Goal: Task Accomplishment & Management: Manage account settings

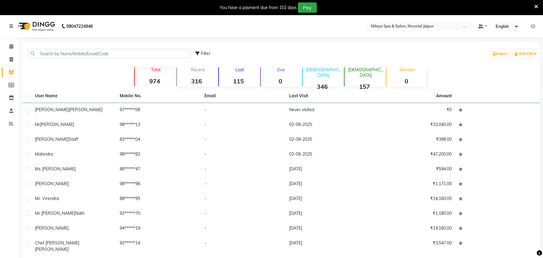
click at [63, 53] on input "text" at bounding box center [109, 53] width 163 height 9
click at [67, 54] on input "text" at bounding box center [109, 53] width 163 height 9
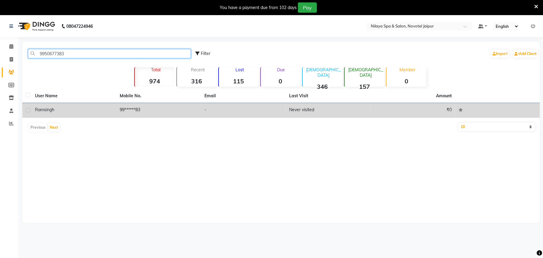
type input "9950677383"
click at [249, 107] on td "-" at bounding box center [243, 110] width 85 height 15
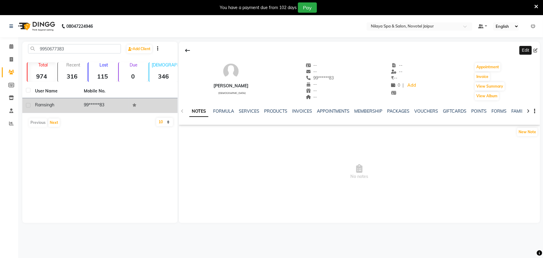
click at [538, 49] on icon at bounding box center [536, 50] width 4 height 4
select select "[DEMOGRAPHIC_DATA]"
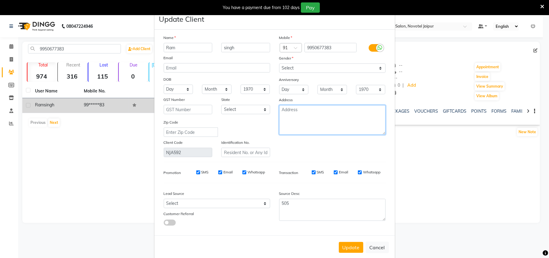
click at [291, 112] on textarea at bounding box center [332, 120] width 107 height 30
type textarea "250"
click at [346, 244] on button "Update" at bounding box center [351, 247] width 24 height 11
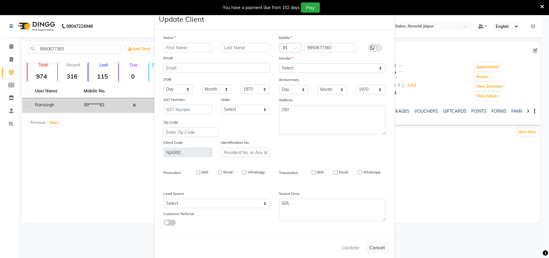
select select
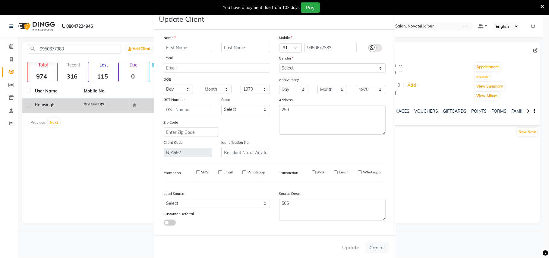
select select
checkbox input "false"
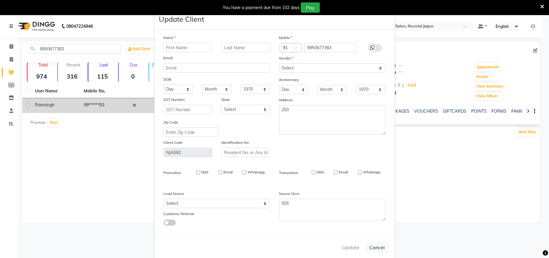
checkbox input "false"
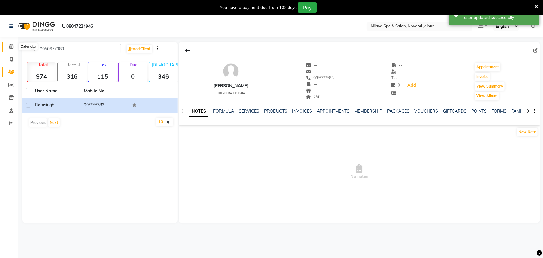
click at [10, 45] on icon at bounding box center [11, 46] width 4 height 5
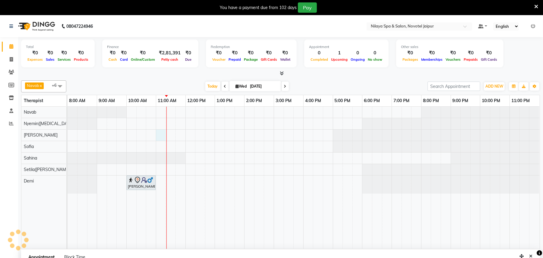
select select "77569"
select select "tentative"
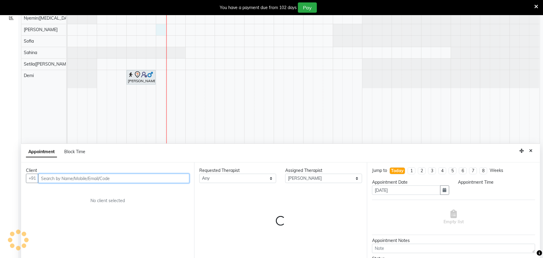
scroll to position [129, 0]
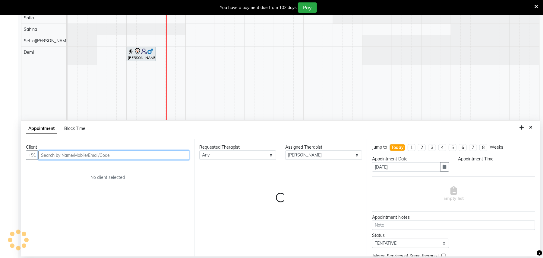
select select "660"
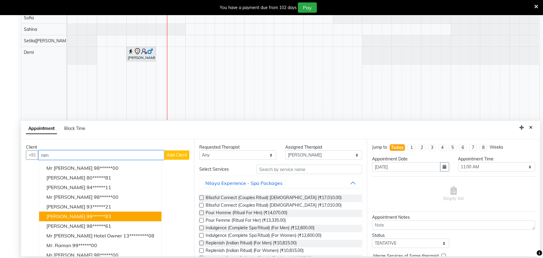
click at [104, 213] on button "[PERSON_NAME] 99******83" at bounding box center [100, 217] width 123 height 10
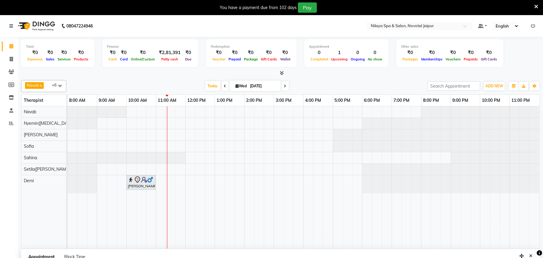
scroll to position [0, 0]
type input "99******83"
click at [10, 67] on li "Clients" at bounding box center [9, 72] width 18 height 13
click at [11, 72] on icon at bounding box center [11, 72] width 6 height 5
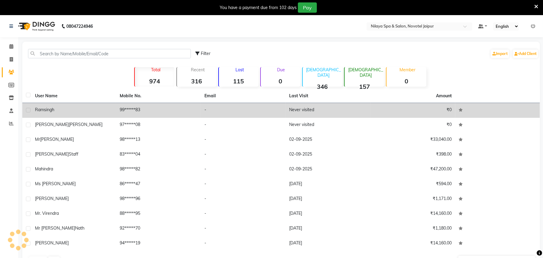
click at [152, 109] on td "99******83" at bounding box center [158, 110] width 85 height 15
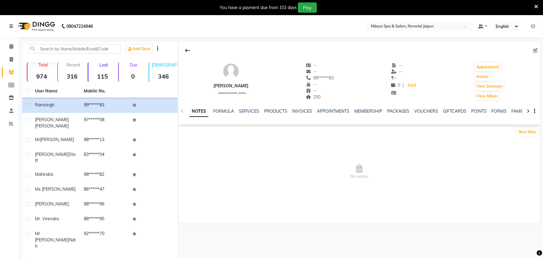
click at [535, 51] on icon at bounding box center [536, 50] width 4 height 4
select select "[DEMOGRAPHIC_DATA]"
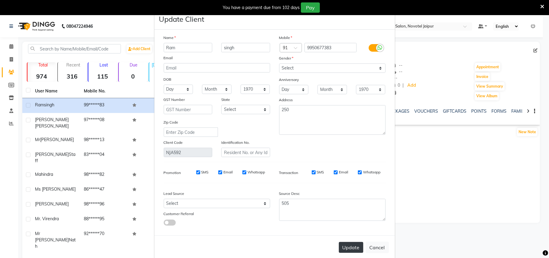
click at [350, 242] on button "Update" at bounding box center [351, 247] width 24 height 11
select select
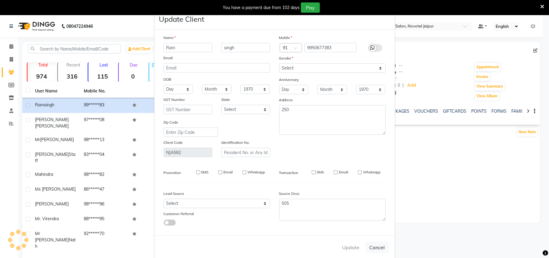
select select
checkbox input "false"
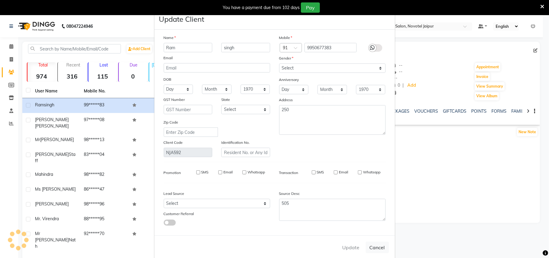
checkbox input "false"
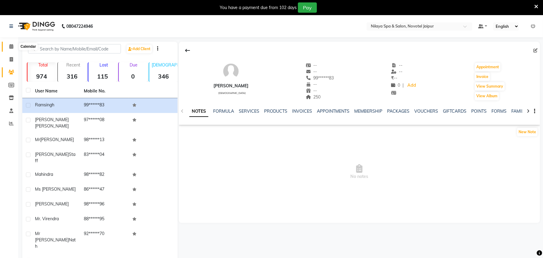
click at [11, 48] on icon at bounding box center [11, 46] width 4 height 5
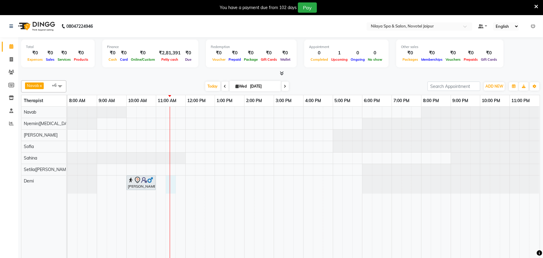
click at [170, 183] on div at bounding box center [170, 187] width 0 height 160
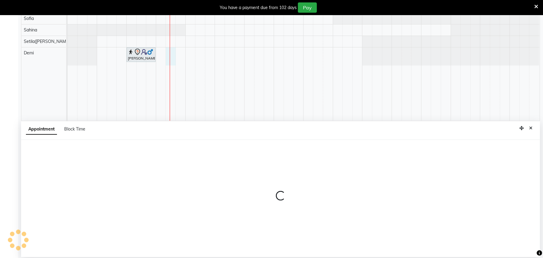
select select "82558"
select select "675"
select select "tentative"
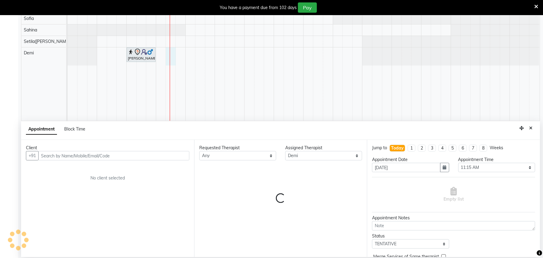
scroll to position [129, 0]
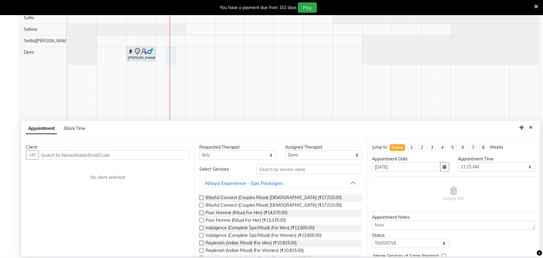
click at [89, 157] on input "text" at bounding box center [113, 154] width 151 height 9
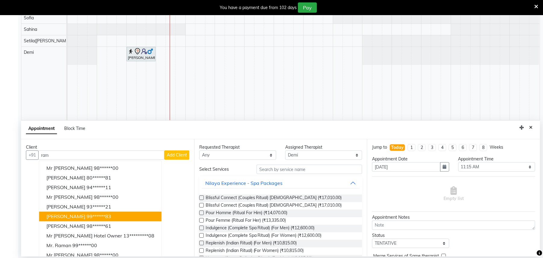
click at [87, 215] on ngb-highlight "99******83" at bounding box center [99, 216] width 25 height 6
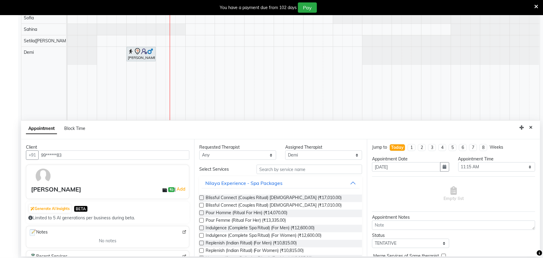
type input "99******83"
click at [305, 180] on button "Nilaya Experience - Spa Packages" at bounding box center [281, 182] width 158 height 11
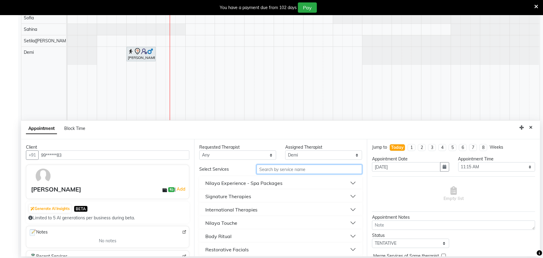
click at [293, 172] on input "text" at bounding box center [310, 168] width 106 height 9
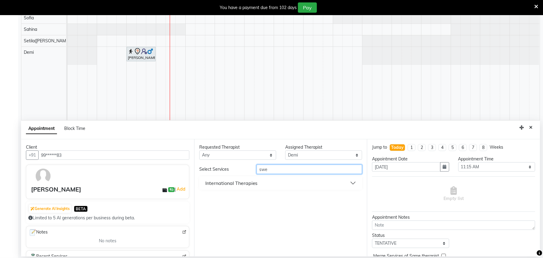
type input "swe"
click at [347, 180] on button "International Therapies" at bounding box center [281, 182] width 158 height 11
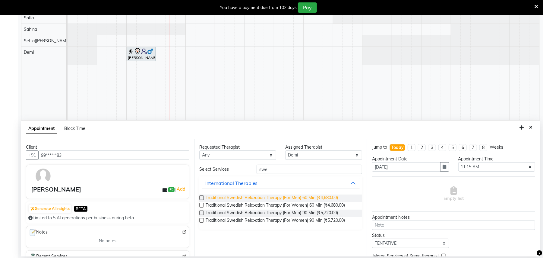
click at [291, 196] on span "Traditional Swedish Relaxation Therapy (For Men) 60 Min (₹4,680.00)" at bounding box center [272, 198] width 133 height 8
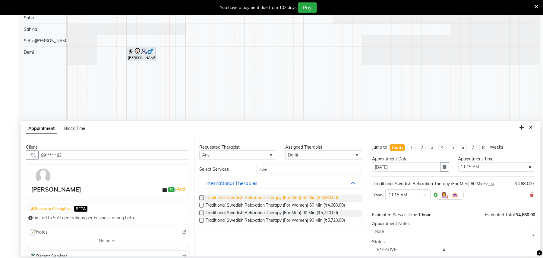
click at [290, 200] on span "Traditional Swedish Relaxation Therapy (For Men) 60 Min (₹4,680.00)" at bounding box center [272, 198] width 133 height 8
checkbox input "false"
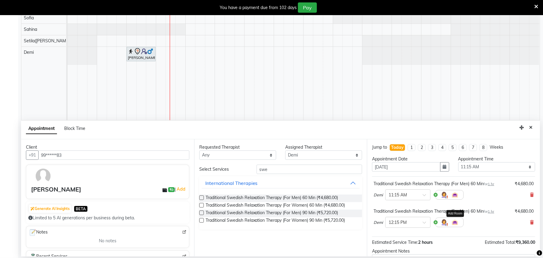
scroll to position [64, 0]
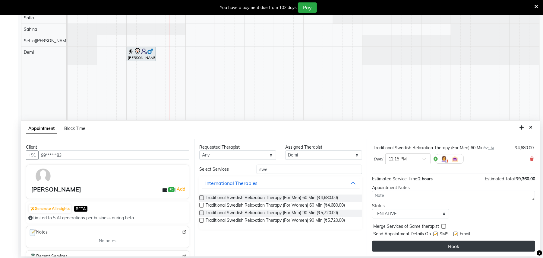
click at [447, 243] on button "Book" at bounding box center [453, 245] width 163 height 11
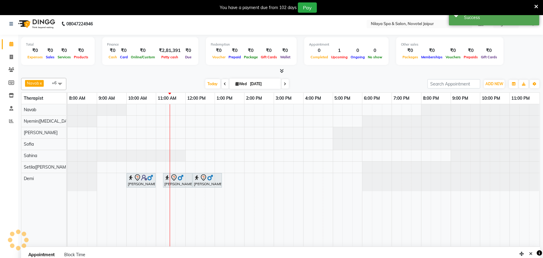
scroll to position [0, 0]
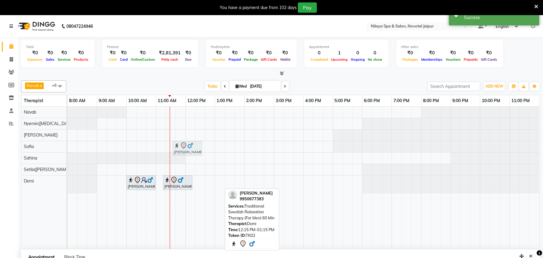
drag, startPoint x: 209, startPoint y: 184, endPoint x: 187, endPoint y: 150, distance: 40.2
click at [187, 150] on tbody "[PERSON_NAME], TK02, 12:15 PM-01:15 PM, Traditional Swedish Relaxation Therapy …" at bounding box center [304, 150] width 472 height 87
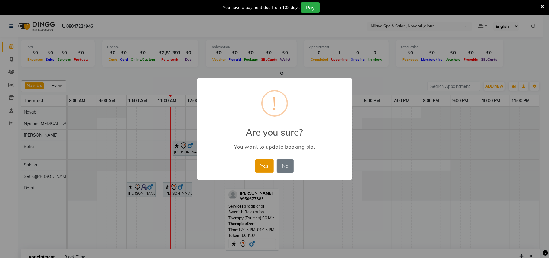
click at [269, 167] on button "Yes" at bounding box center [265, 165] width 18 height 13
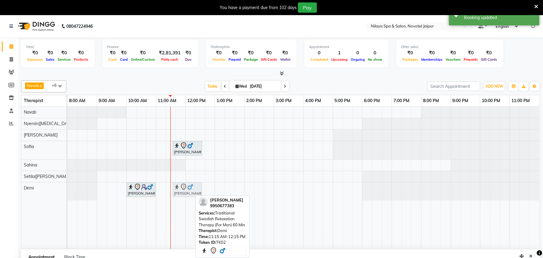
drag, startPoint x: 179, startPoint y: 189, endPoint x: 186, endPoint y: 189, distance: 6.9
click at [68, 189] on div "[PERSON_NAME], TK01, 10:00 AM-11:00 AM, Balinese Massage Therapy (For Men) 60 […" at bounding box center [68, 191] width 0 height 18
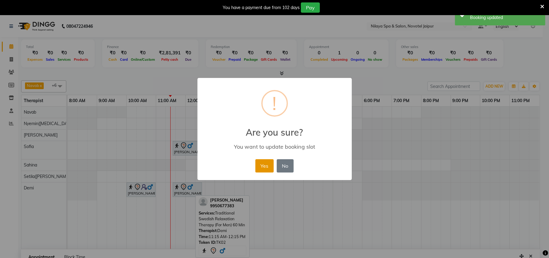
click at [266, 166] on button "Yes" at bounding box center [265, 165] width 18 height 13
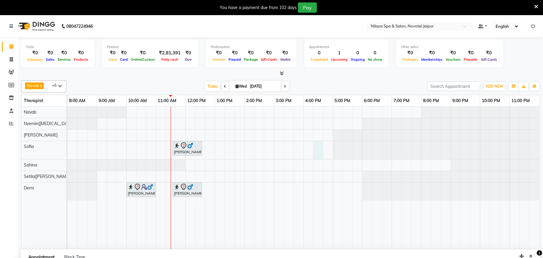
click at [321, 151] on div "[PERSON_NAME], TK02, 11:35 AM-12:35 PM, Traditional Swedish Relaxation Therapy …" at bounding box center [304, 178] width 473 height 142
select select "80377"
select select "tentative"
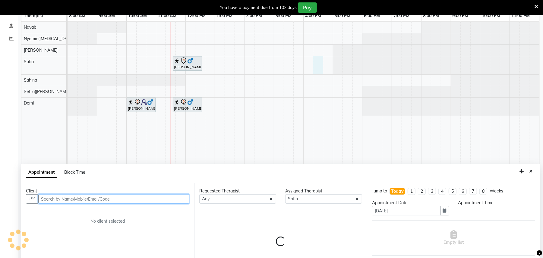
select select "975"
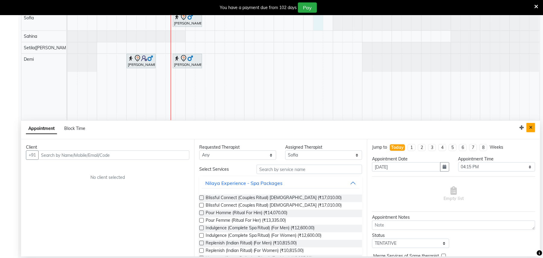
click at [532, 129] on icon "Close" at bounding box center [531, 127] width 3 height 4
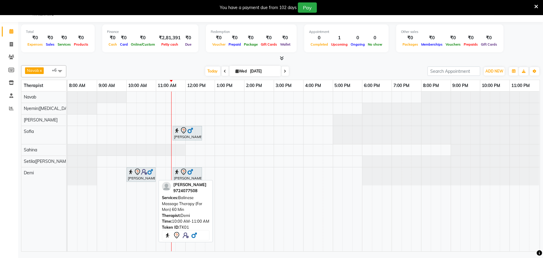
click at [144, 174] on img at bounding box center [144, 172] width 6 height 6
select select "7"
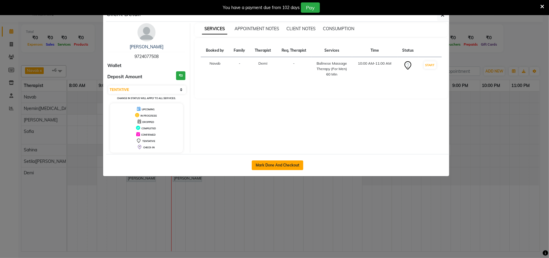
click at [278, 168] on button "Mark Done And Checkout" at bounding box center [278, 165] width 52 height 10
select select "service"
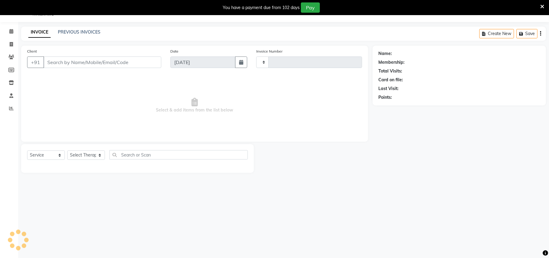
type input "0714"
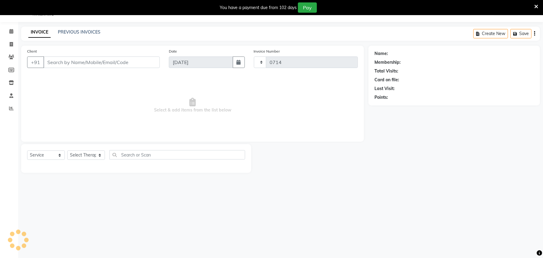
select select "8197"
type input "97******08"
select select "82558"
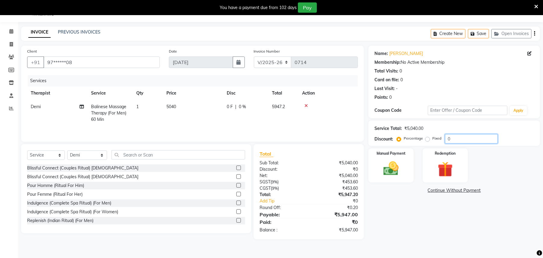
drag, startPoint x: 464, startPoint y: 135, endPoint x: 434, endPoint y: 136, distance: 29.6
click at [434, 136] on div "Percentage Fixed 0" at bounding box center [448, 138] width 100 height 9
type input "20"
click at [395, 170] on img at bounding box center [391, 168] width 26 height 18
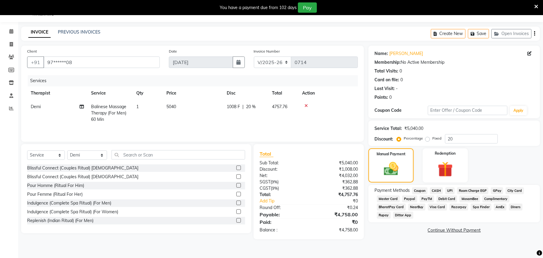
click at [438, 191] on span "CASH" at bounding box center [436, 190] width 13 height 7
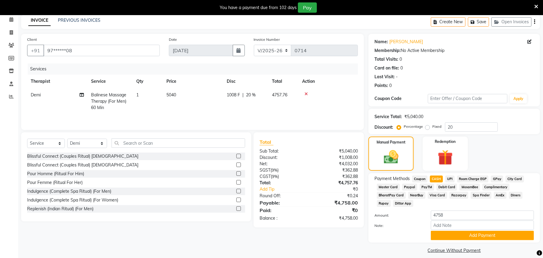
scroll to position [33, 0]
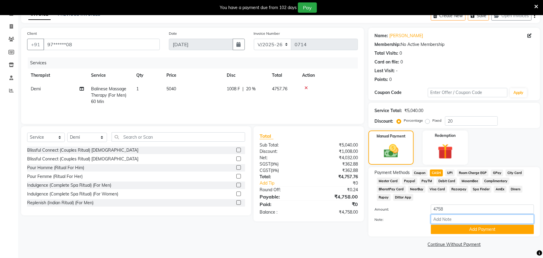
click at [487, 224] on input "Note:" at bounding box center [482, 218] width 103 height 9
click at [487, 227] on button "Add Payment" at bounding box center [482, 228] width 103 height 9
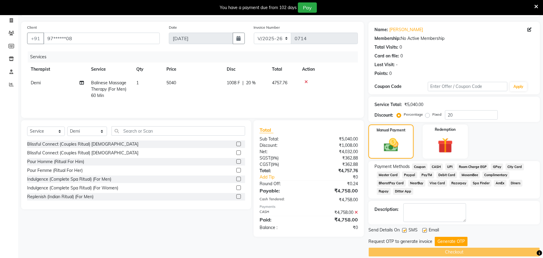
scroll to position [47, 0]
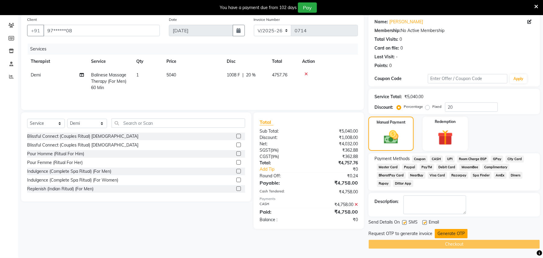
click at [449, 236] on button "Generate OTP" at bounding box center [451, 233] width 33 height 9
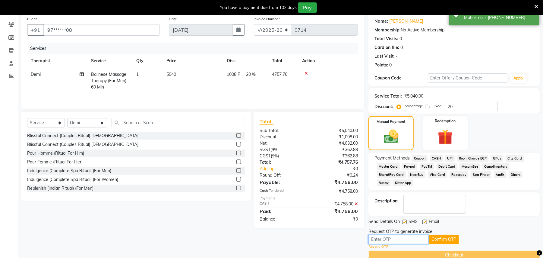
click at [407, 237] on input "text" at bounding box center [399, 238] width 60 height 9
type input "1998"
click at [448, 240] on button "Confirm OTP" at bounding box center [444, 238] width 30 height 9
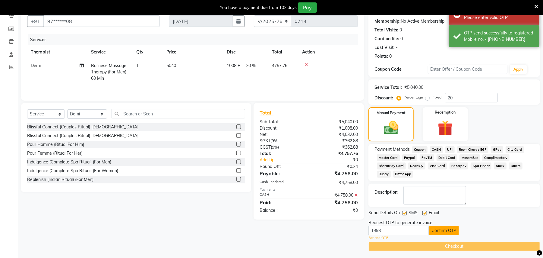
scroll to position [59, 0]
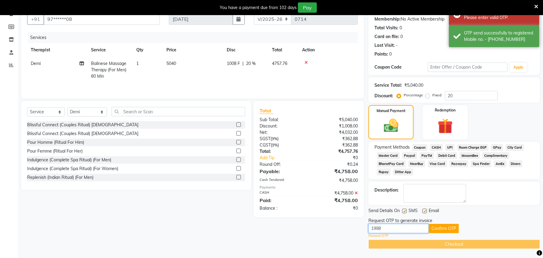
drag, startPoint x: 405, startPoint y: 228, endPoint x: 356, endPoint y: 226, distance: 48.3
click at [356, 226] on div "Client +91 97******08 Date [DATE] Invoice Number V/2025 V/[PHONE_NUMBER] Servic…" at bounding box center [281, 125] width 528 height 246
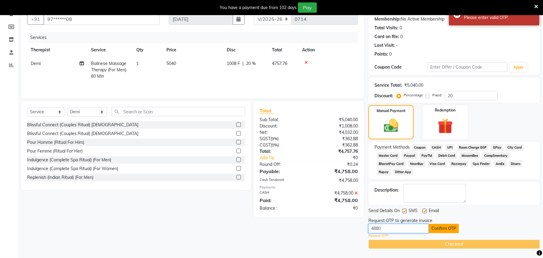
type input "4880"
click at [449, 224] on button "Confirm OTP" at bounding box center [444, 228] width 30 height 9
click at [442, 229] on button "Confirm OTP" at bounding box center [444, 228] width 30 height 9
drag, startPoint x: 393, startPoint y: 226, endPoint x: 312, endPoint y: 226, distance: 81.5
click at [314, 226] on div "Client +91 97******08 Date [DATE] Invoice Number V/2025 V/[PHONE_NUMBER] Servic…" at bounding box center [281, 125] width 528 height 246
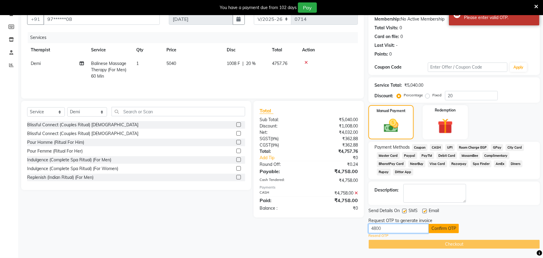
type input "4800"
click at [450, 229] on button "Confirm OTP" at bounding box center [444, 228] width 30 height 9
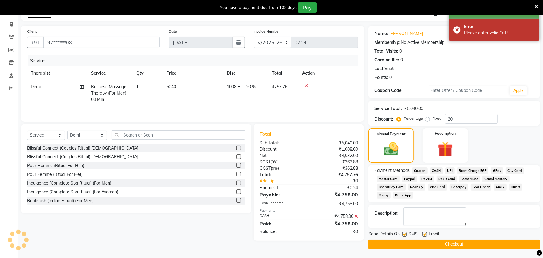
scroll to position [36, 0]
click at [444, 247] on button "Checkout" at bounding box center [455, 243] width 172 height 9
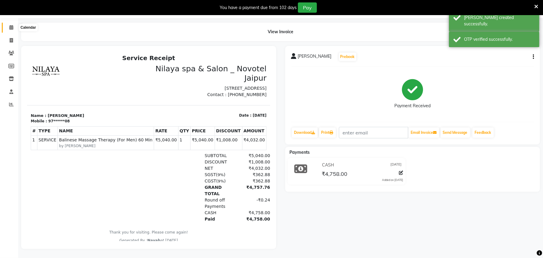
click at [10, 25] on icon at bounding box center [11, 27] width 4 height 5
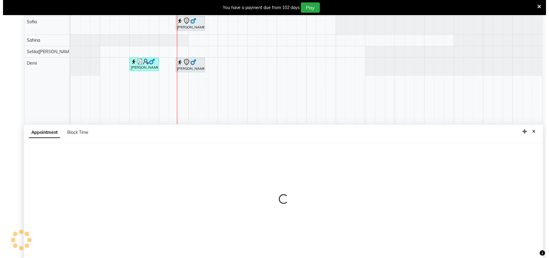
scroll to position [129, 0]
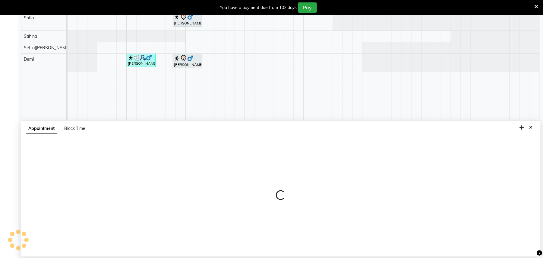
select select "77566"
select select "675"
select select "tentative"
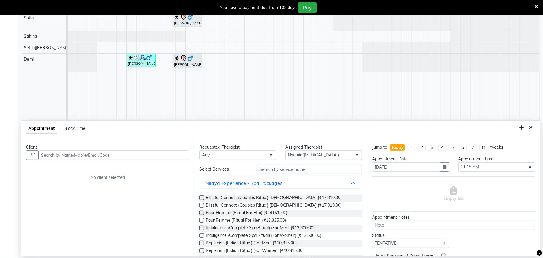
click at [81, 154] on input "text" at bounding box center [113, 154] width 151 height 9
click at [49, 153] on input "9674187751" at bounding box center [101, 154] width 126 height 9
type input "9672187751"
click at [180, 154] on span "Add Client" at bounding box center [177, 154] width 20 height 5
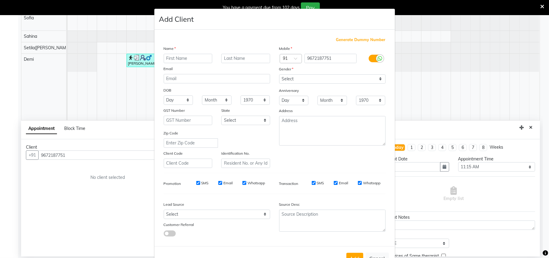
click at [190, 61] on input "text" at bounding box center [188, 58] width 49 height 9
type input "[DEMOGRAPHIC_DATA]"
click at [232, 56] on input "text" at bounding box center [245, 58] width 49 height 9
click at [292, 74] on select "Select [DEMOGRAPHIC_DATA] [DEMOGRAPHIC_DATA] Other Prefer Not To Say" at bounding box center [332, 78] width 107 height 9
select select "[DEMOGRAPHIC_DATA]"
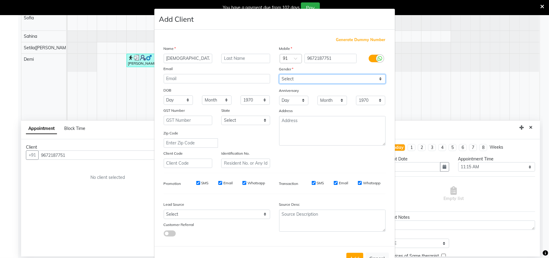
click at [279, 74] on select "Select [DEMOGRAPHIC_DATA] [DEMOGRAPHIC_DATA] Other Prefer Not To Say" at bounding box center [332, 78] width 107 height 9
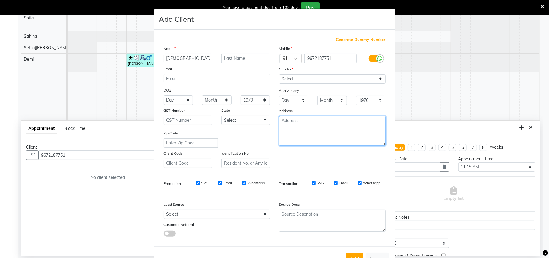
click at [284, 133] on textarea at bounding box center [332, 131] width 107 height 30
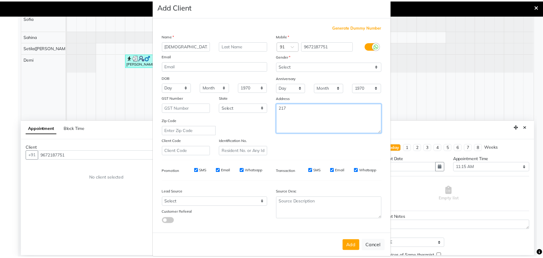
scroll to position [19, 0]
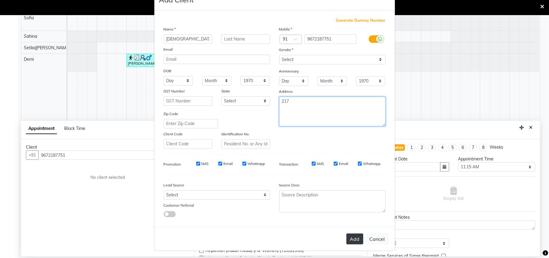
type textarea "217"
click at [352, 237] on button "Add" at bounding box center [355, 238] width 17 height 11
type input "96******51"
select select
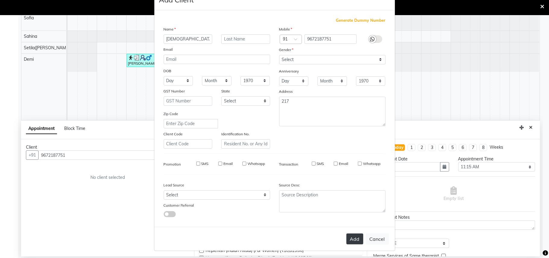
select select
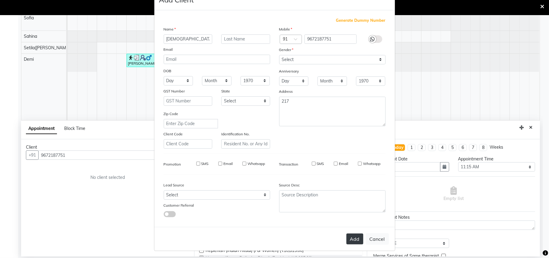
checkbox input "false"
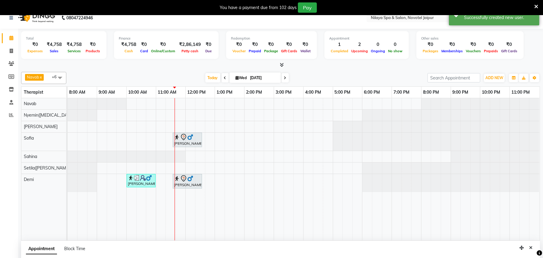
scroll to position [129, 0]
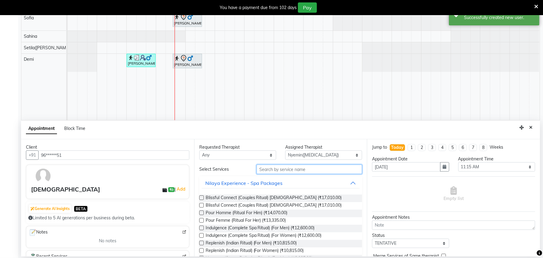
click at [289, 172] on input "text" at bounding box center [310, 168] width 106 height 9
click at [284, 169] on input "text" at bounding box center [310, 168] width 106 height 9
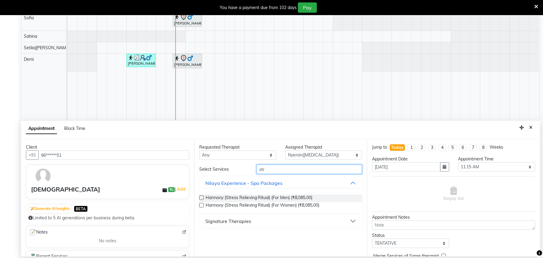
type input "str"
click at [234, 218] on div "Signature Therapies" at bounding box center [228, 220] width 46 height 7
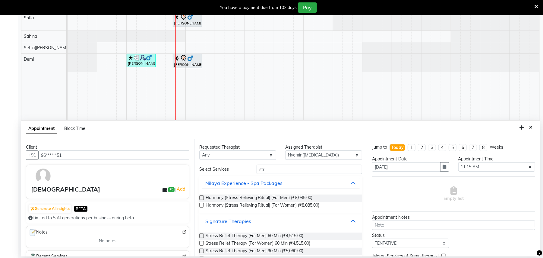
scroll to position [16, 0]
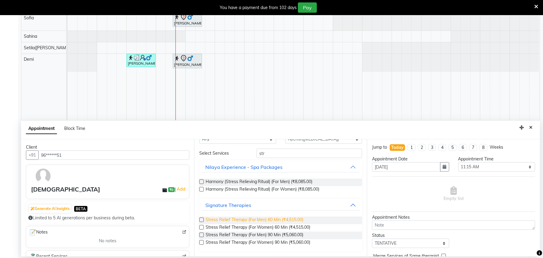
click at [295, 220] on span "Stress Relief Therapy (For Men) 60 Min (₹4,515.00)" at bounding box center [255, 220] width 98 height 8
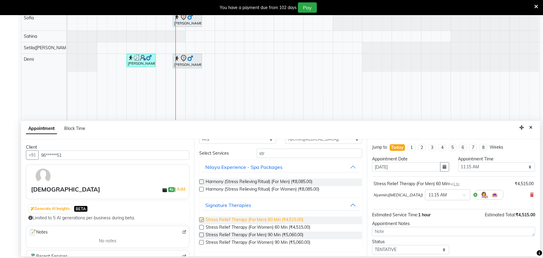
checkbox input "false"
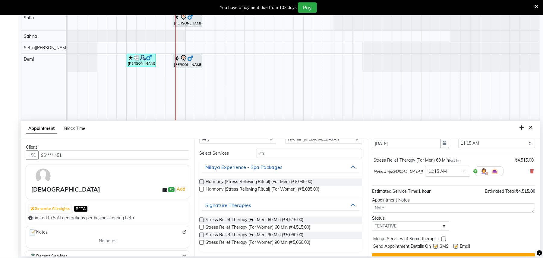
scroll to position [37, 0]
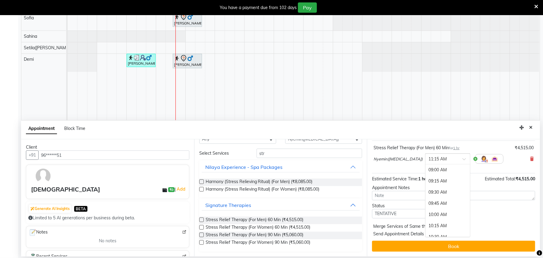
click at [463, 159] on span at bounding box center [467, 161] width 8 height 6
click at [426, 183] on div "12:00 PM" at bounding box center [448, 182] width 45 height 11
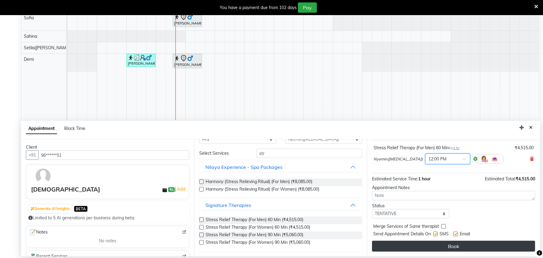
click at [465, 243] on button "Book" at bounding box center [453, 245] width 163 height 11
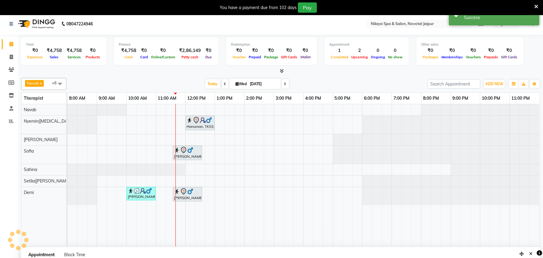
scroll to position [0, 0]
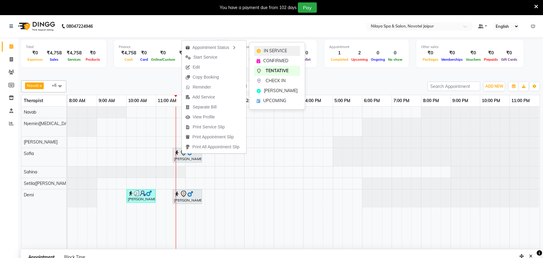
click at [267, 50] on span "IN SERVICE" at bounding box center [275, 51] width 23 height 6
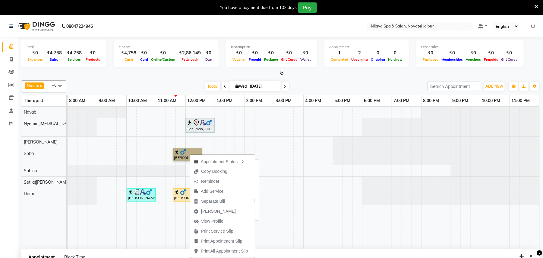
click at [186, 150] on link "[PERSON_NAME], TK02, 11:35 AM-12:35 PM, Traditional Swedish Relaxation Therapy …" at bounding box center [187, 154] width 29 height 13
select select "1"
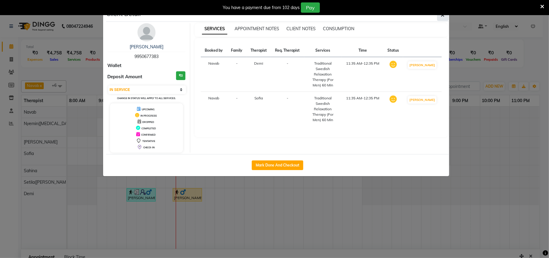
click at [442, 17] on icon "button" at bounding box center [443, 15] width 4 height 5
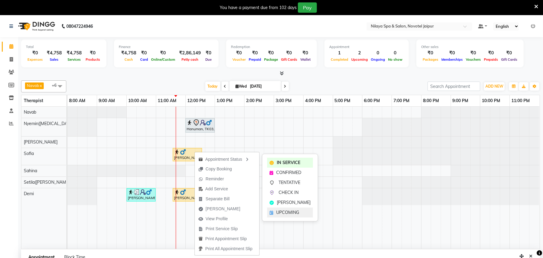
click at [289, 213] on span "UPCOMING" at bounding box center [287, 212] width 23 height 6
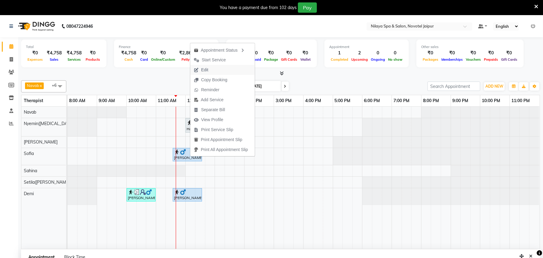
click at [220, 67] on button "Edit" at bounding box center [222, 70] width 65 height 10
select select "tentative"
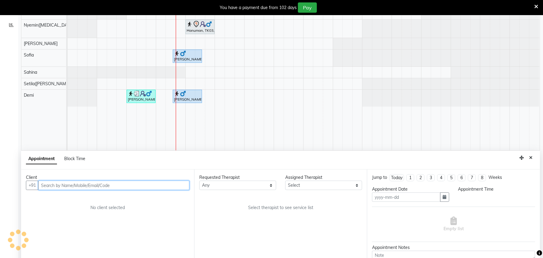
type input "[DATE]"
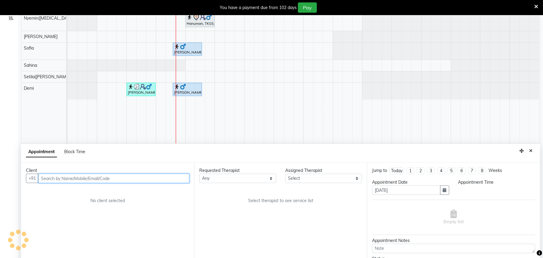
select select "upcoming"
select select "82558"
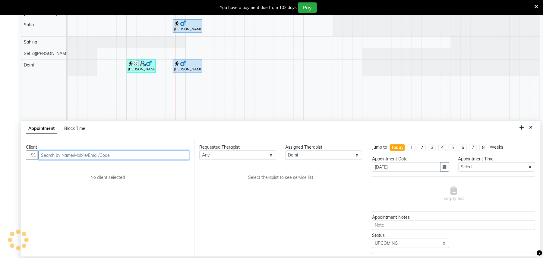
select select "4120"
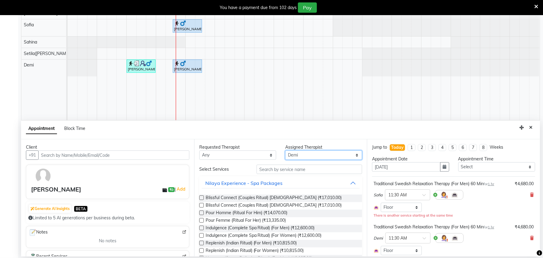
click at [336, 151] on select "Select [PERSON_NAME]([MEDICAL_DATA]) [PERSON_NAME] [PERSON_NAME] Setila([PERSON…" at bounding box center [323, 154] width 77 height 9
select select "77563"
click at [285, 150] on select "Select [PERSON_NAME]([MEDICAL_DATA]) [PERSON_NAME] [PERSON_NAME] Setila([PERSON…" at bounding box center [323, 154] width 77 height 9
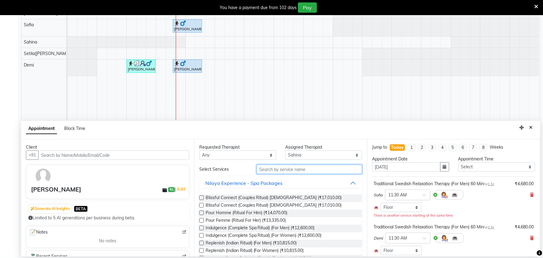
click at [308, 166] on input "text" at bounding box center [310, 168] width 106 height 9
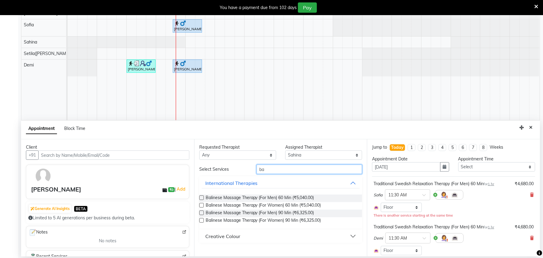
type input "b"
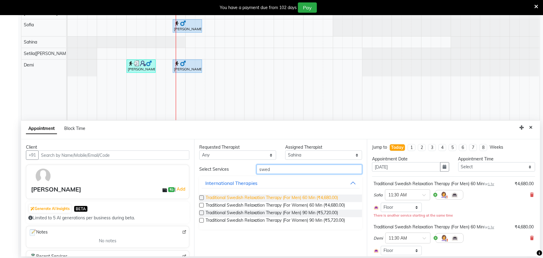
type input "swed"
click at [326, 197] on span "Traditional Swedish Relaxation Therapy (For Men) 60 Min (₹4,680.00)" at bounding box center [272, 198] width 133 height 8
checkbox input "false"
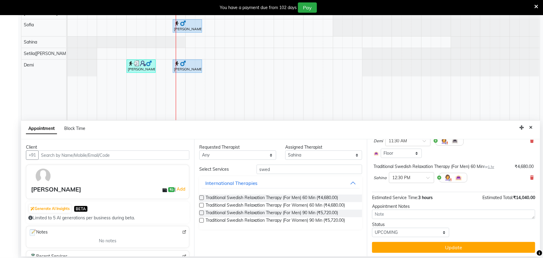
scroll to position [93, 0]
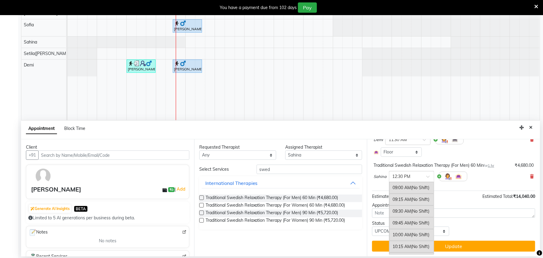
click at [430, 176] on span at bounding box center [431, 178] width 8 height 6
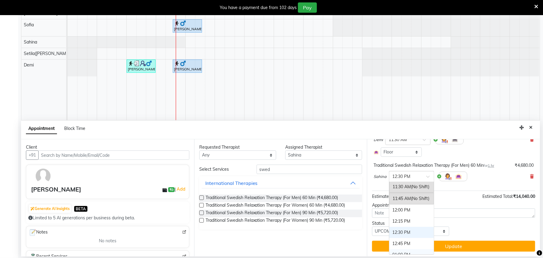
scroll to position [86, 0]
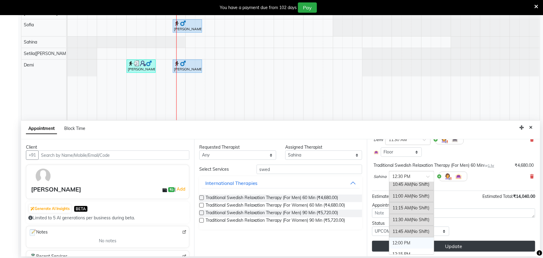
click at [403, 246] on div "12:00 PM" at bounding box center [412, 242] width 45 height 11
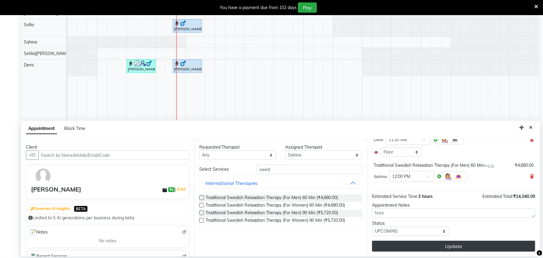
click at [450, 244] on button "Update" at bounding box center [453, 245] width 163 height 11
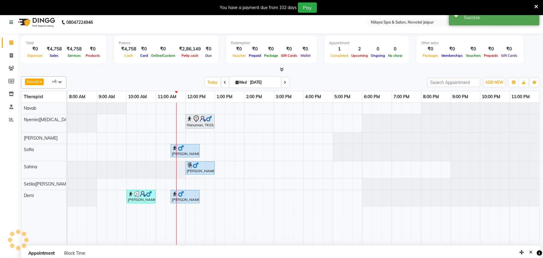
scroll to position [0, 0]
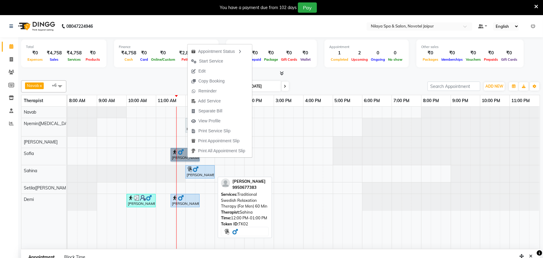
click at [197, 175] on div "[PERSON_NAME], TK02, 12:00 PM-01:00 PM, Traditional Swedish Relaxation Therapy …" at bounding box center [200, 171] width 28 height 11
select select "5"
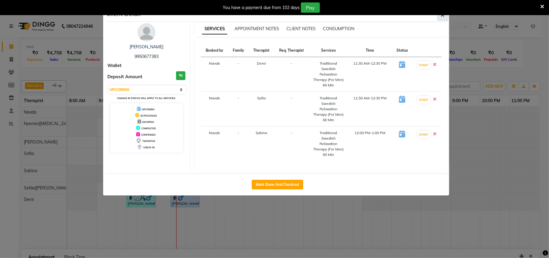
click at [442, 17] on span "button" at bounding box center [443, 15] width 4 height 6
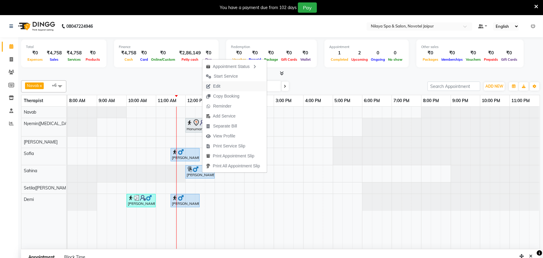
click at [221, 86] on span "Edit" at bounding box center [213, 86] width 22 height 10
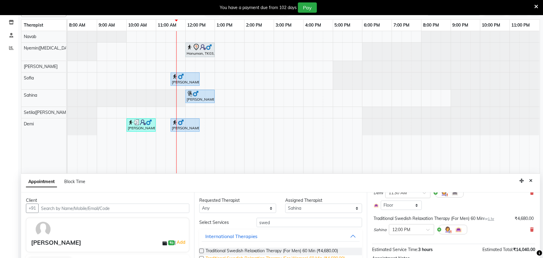
scroll to position [129, 0]
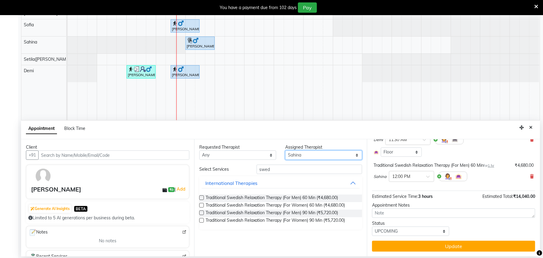
click at [356, 154] on select "Select [PERSON_NAME]([MEDICAL_DATA]) [PERSON_NAME] [PERSON_NAME] Setila([PERSON…" at bounding box center [323, 154] width 77 height 9
select select "82558"
click at [285, 150] on select "Select [PERSON_NAME]([MEDICAL_DATA]) [PERSON_NAME] [PERSON_NAME] Setila([PERSON…" at bounding box center [323, 154] width 77 height 9
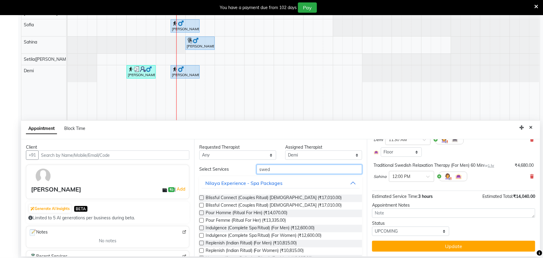
click at [278, 172] on input "swed" at bounding box center [310, 168] width 106 height 9
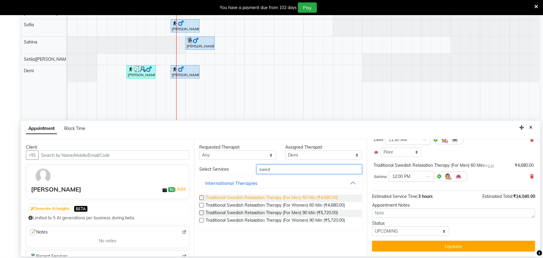
type input "swed"
click at [318, 196] on span "Traditional Swedish Relaxation Therapy (For Men) 60 Min (₹4,680.00)" at bounding box center [272, 198] width 133 height 8
checkbox input "false"
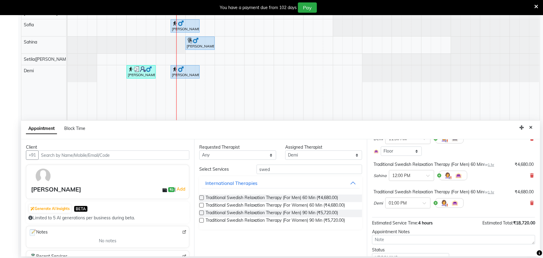
scroll to position [127, 0]
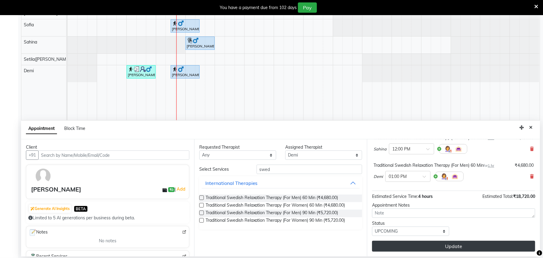
click at [442, 245] on button "Update" at bounding box center [453, 245] width 163 height 11
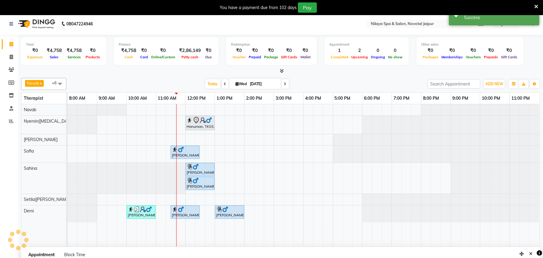
scroll to position [0, 0]
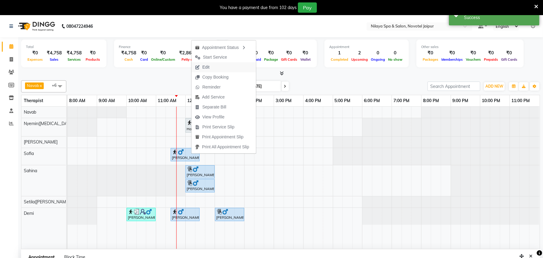
click at [212, 64] on span "Edit" at bounding box center [203, 67] width 22 height 10
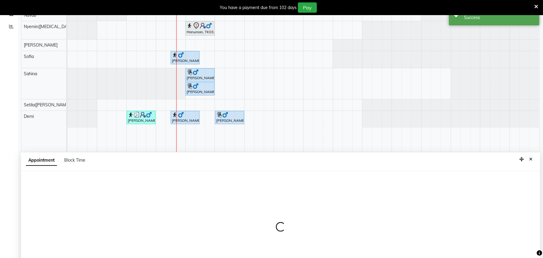
select select "upcoming"
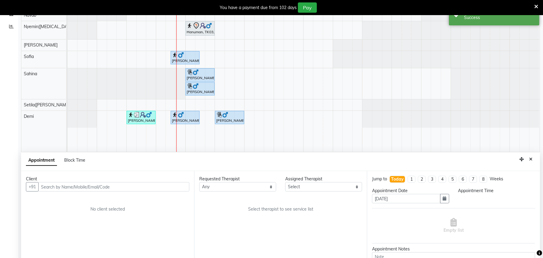
select select "82558"
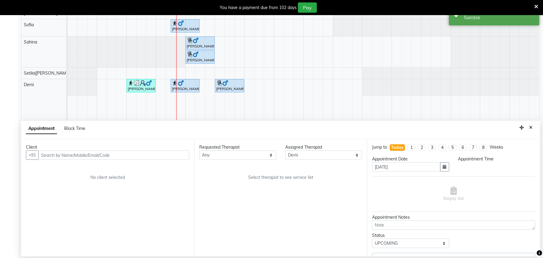
select select "690"
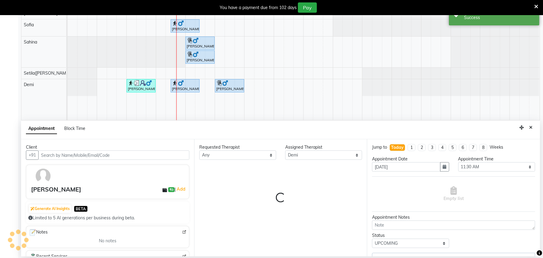
select select "4120"
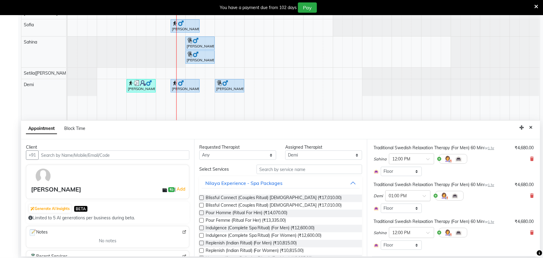
scroll to position [102, 0]
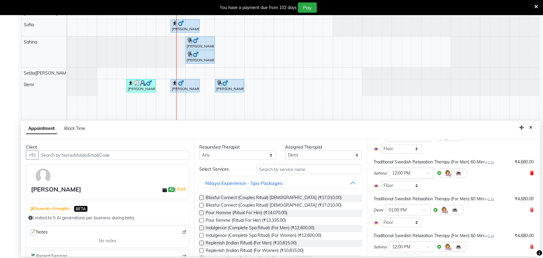
click at [530, 172] on icon at bounding box center [532, 173] width 4 height 4
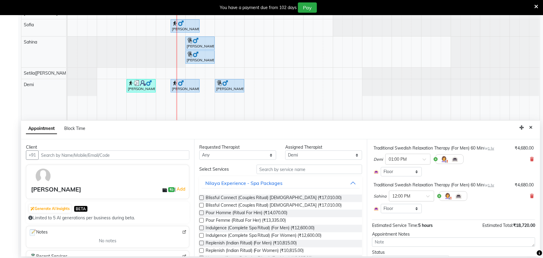
scroll to position [151, 0]
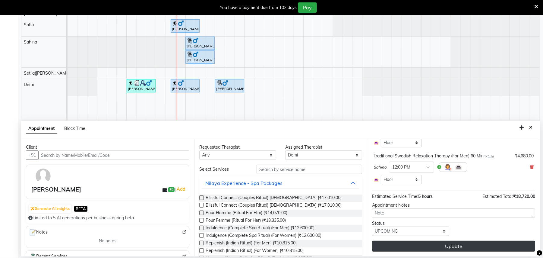
click at [448, 244] on button "Update" at bounding box center [453, 245] width 163 height 11
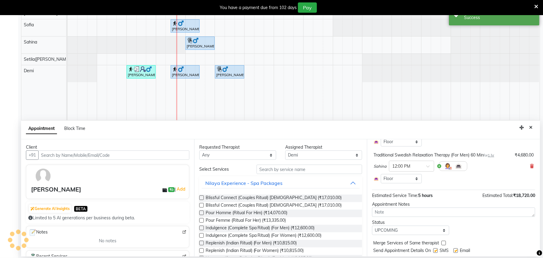
scroll to position [0, 0]
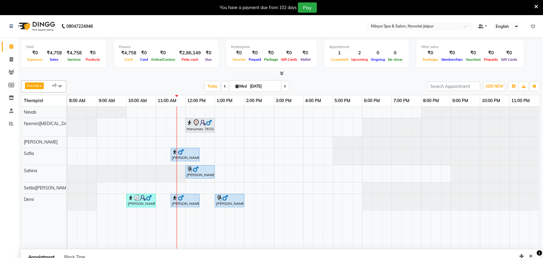
click at [60, 81] on span at bounding box center [60, 85] width 12 height 11
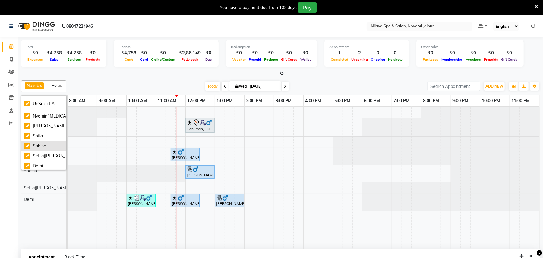
scroll to position [16, 0]
click at [38, 150] on li "Setila([PERSON_NAME])" at bounding box center [43, 155] width 45 height 10
checkbox input "false"
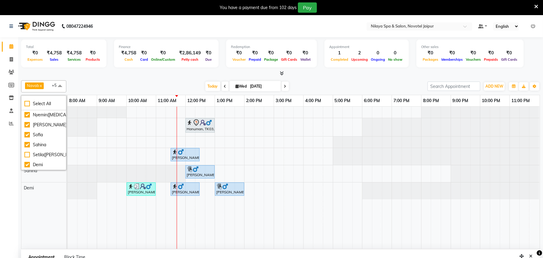
click at [118, 144] on div "Hanuman, TK03, 12:00 PM-01:00 PM, Stress Relief Therapy (For Men) 60 [PERSON_NA…" at bounding box center [304, 178] width 473 height 142
select select "77569"
select select "tentative"
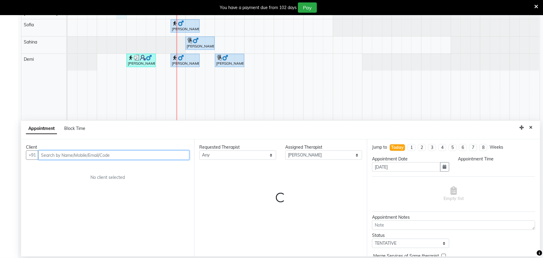
scroll to position [129, 0]
select select "585"
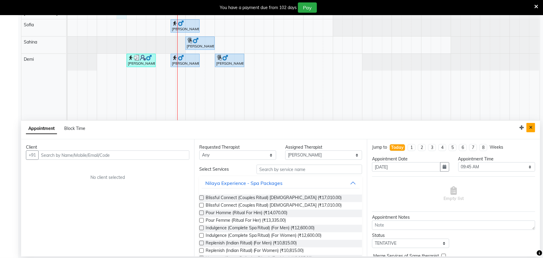
click at [533, 126] on icon "Close" at bounding box center [531, 127] width 3 height 4
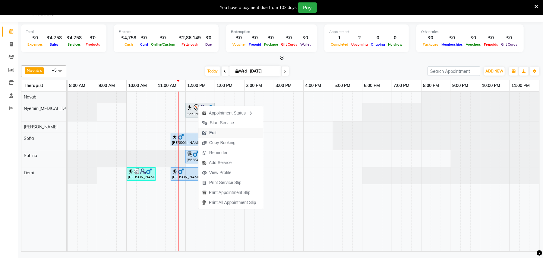
click at [223, 130] on button "Edit" at bounding box center [231, 133] width 65 height 10
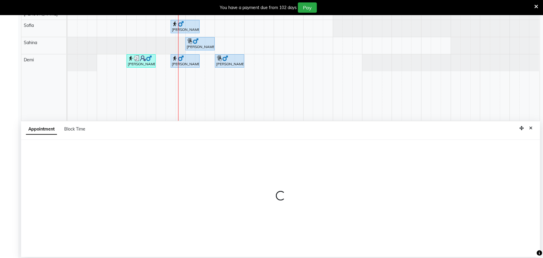
scroll to position [129, 0]
select select "720"
select select "tentative"
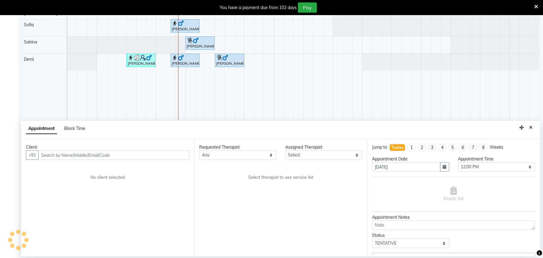
select select "77566"
select select "4120"
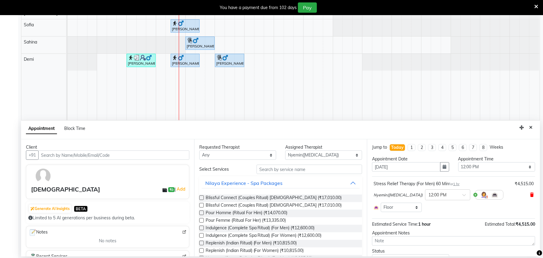
click at [530, 193] on icon at bounding box center [532, 195] width 4 height 4
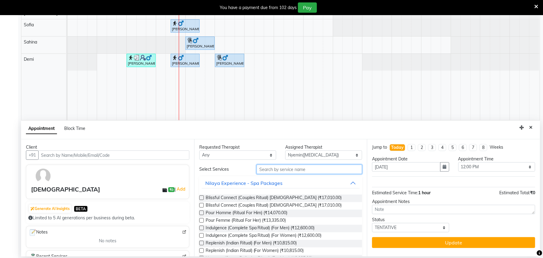
click at [316, 172] on input "text" at bounding box center [310, 168] width 106 height 9
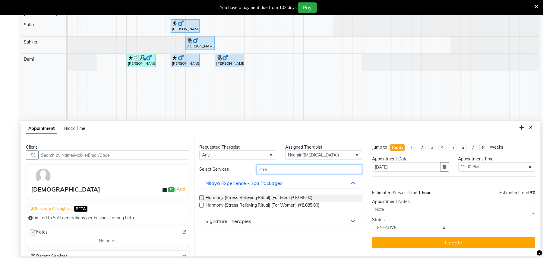
type input "stre"
click at [240, 220] on div "Signature Therapies" at bounding box center [228, 220] width 46 height 7
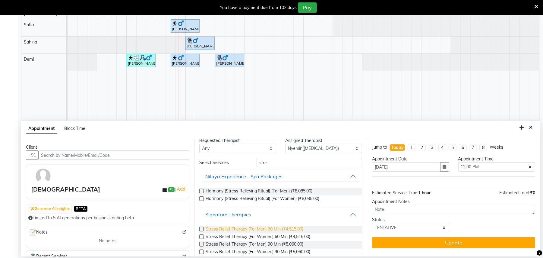
scroll to position [16, 0]
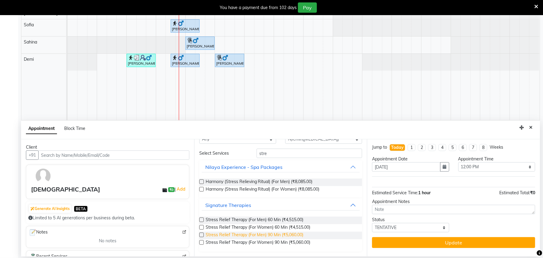
click at [301, 235] on span "Stress Relief Therapy (For Men) 90 Min (₹5,060.00)" at bounding box center [255, 235] width 98 height 8
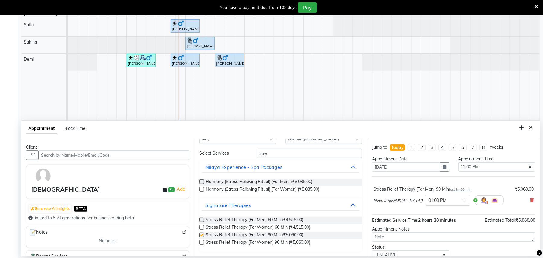
checkbox input "false"
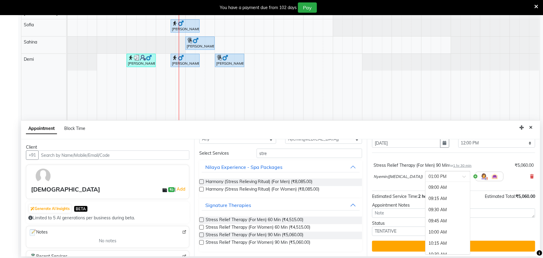
click at [436, 174] on div at bounding box center [448, 176] width 45 height 6
click at [426, 220] on div "12:00 PM" at bounding box center [448, 223] width 45 height 11
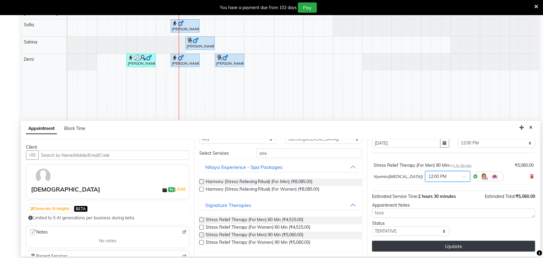
click at [425, 247] on button "Update" at bounding box center [453, 245] width 163 height 11
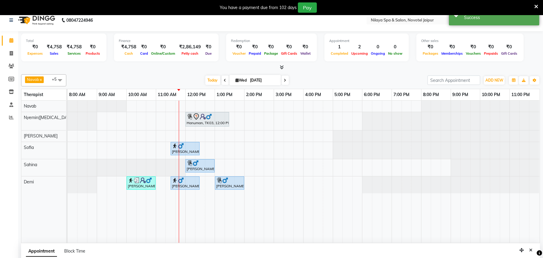
scroll to position [0, 0]
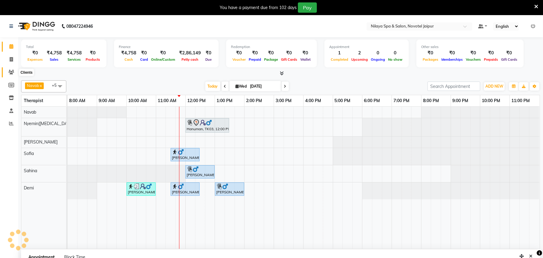
click at [14, 73] on span at bounding box center [11, 72] width 11 height 7
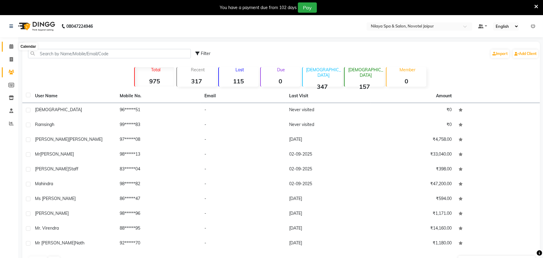
click at [10, 46] on icon at bounding box center [11, 46] width 4 height 5
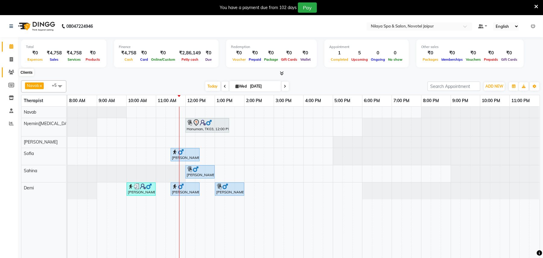
click at [10, 71] on icon at bounding box center [11, 72] width 6 height 5
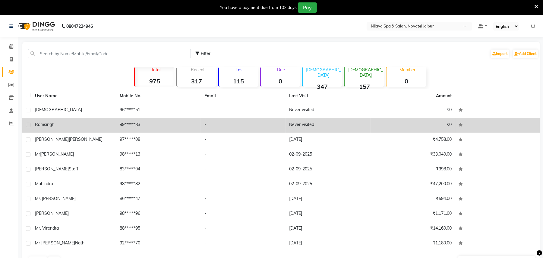
click at [93, 124] on div "[PERSON_NAME]" at bounding box center [74, 124] width 78 height 6
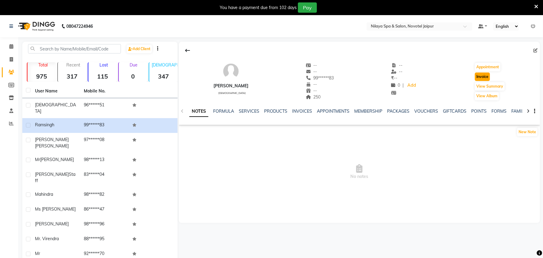
click at [482, 78] on button "Invoice" at bounding box center [482, 76] width 15 height 8
select select "service"
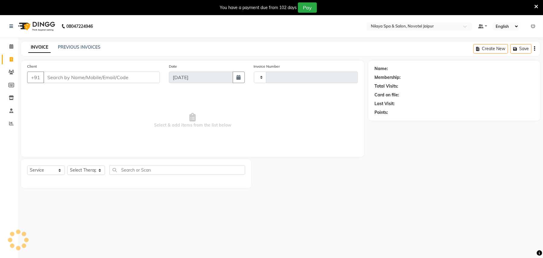
scroll to position [15, 0]
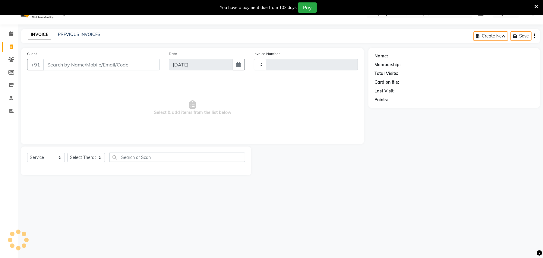
type input "0715"
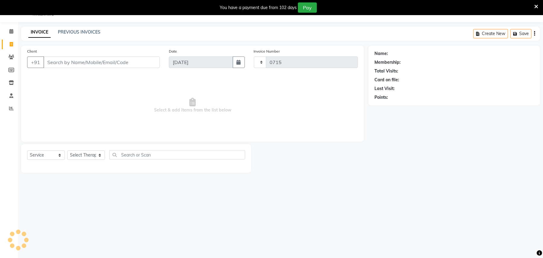
select select "8197"
type input "99******83"
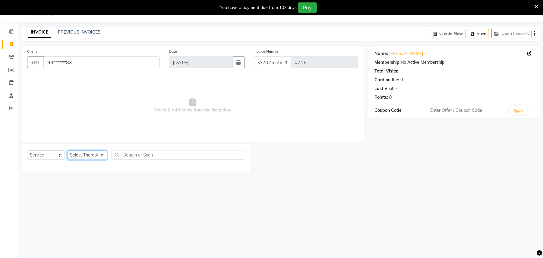
click at [97, 156] on select "Select Therapist [PERSON_NAME] Manager [PERSON_NAME] K Lehhan [PERSON_NAME] Nye…" at bounding box center [87, 154] width 40 height 9
select select "77537"
click at [67, 150] on select "Select Therapist [PERSON_NAME] Manager [PERSON_NAME] K Lehhan [PERSON_NAME] Nye…" at bounding box center [87, 154] width 40 height 9
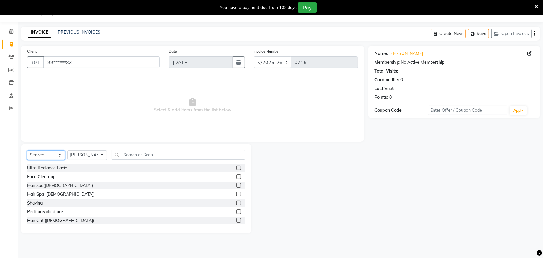
click at [46, 155] on select "Select Service Product Membership Package Voucher Prepaid Gift Card" at bounding box center [46, 154] width 38 height 9
select select "package"
click at [27, 150] on select "Select Service Product Membership Package Voucher Prepaid Gift Card" at bounding box center [46, 154] width 38 height 9
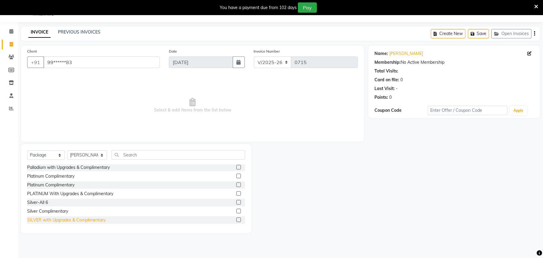
click at [75, 221] on div "SILVER with Upgrades & Complimentary" at bounding box center [66, 220] width 78 height 6
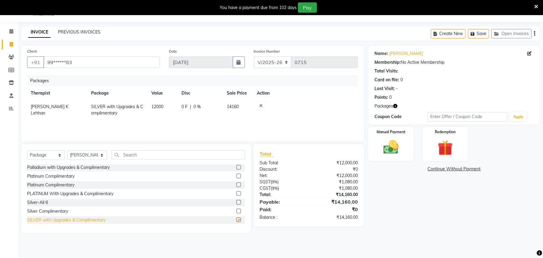
checkbox input "false"
click at [79, 211] on div "Silver Complimentary" at bounding box center [136, 211] width 218 height 8
click at [54, 211] on div "Silver Complimentary" at bounding box center [47, 211] width 41 height 6
checkbox input "false"
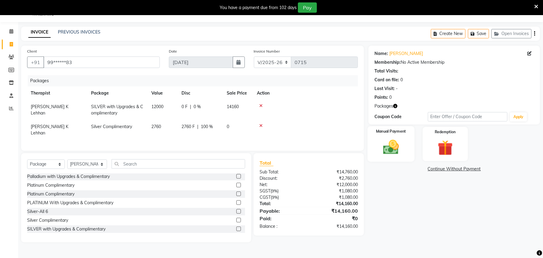
click at [393, 138] on img at bounding box center [391, 147] width 26 height 18
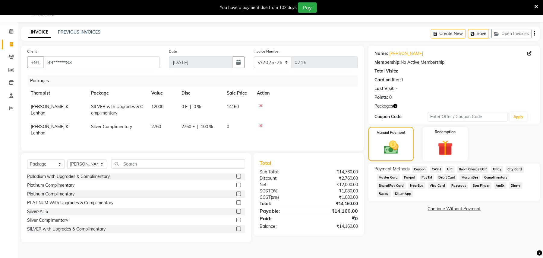
click at [449, 169] on span "UPI" at bounding box center [450, 169] width 9 height 7
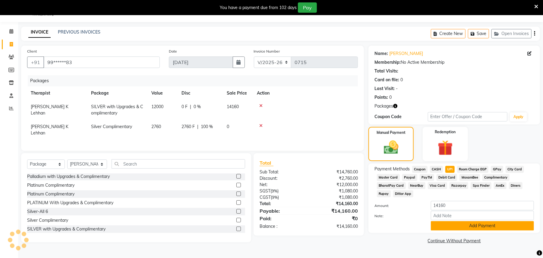
click at [483, 226] on button "Add Payment" at bounding box center [482, 225] width 103 height 9
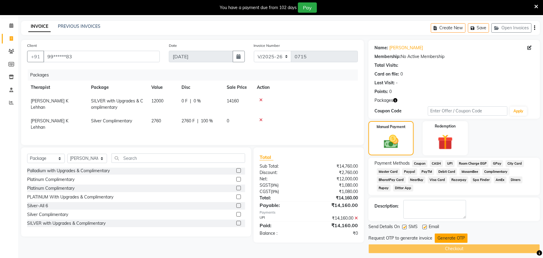
scroll to position [26, 0]
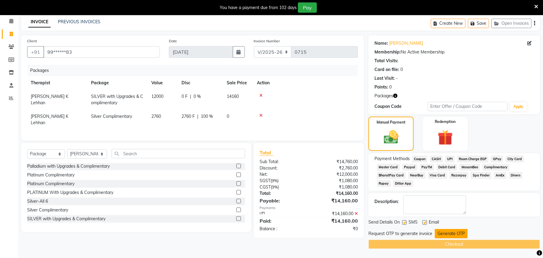
click at [454, 232] on button "Generate OTP" at bounding box center [451, 233] width 33 height 9
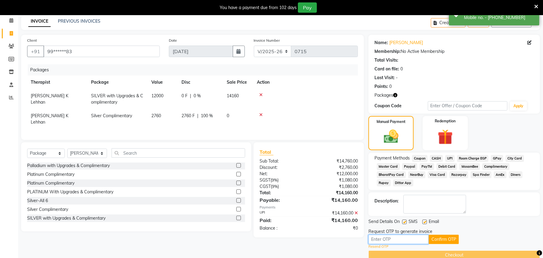
click at [396, 242] on input "text" at bounding box center [399, 238] width 60 height 9
type input "4800"
click at [448, 240] on button "Confirm OTP" at bounding box center [444, 238] width 30 height 9
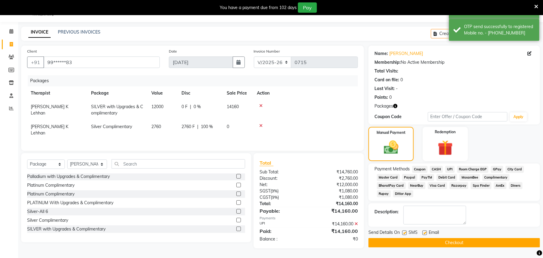
click at [454, 243] on button "Checkout" at bounding box center [455, 242] width 172 height 9
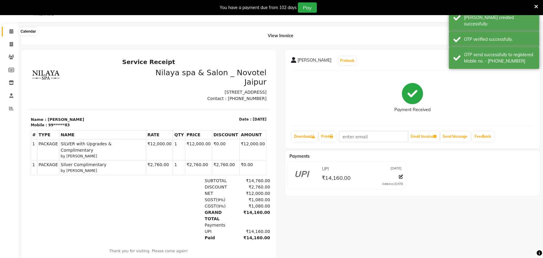
click at [8, 33] on span at bounding box center [11, 31] width 11 height 7
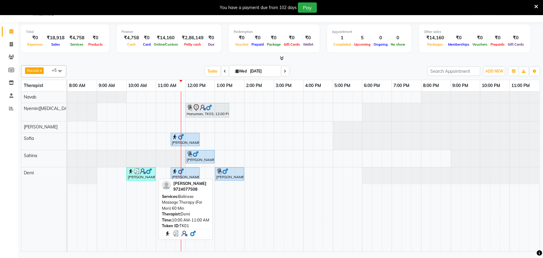
click at [137, 176] on div "[PERSON_NAME], TK01, 10:00 AM-11:00 AM, Balinese Massage Therapy (For Men) 60 M…" at bounding box center [141, 173] width 28 height 11
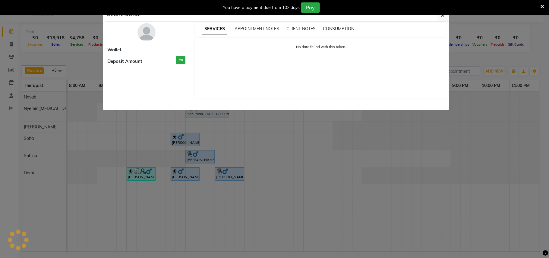
select select "3"
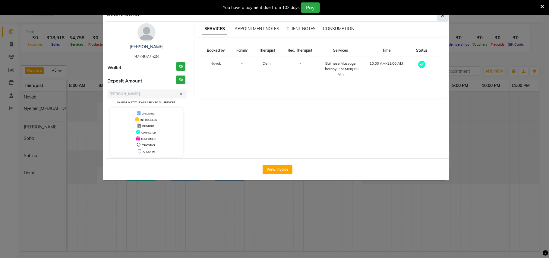
click at [444, 16] on icon "button" at bounding box center [443, 15] width 4 height 5
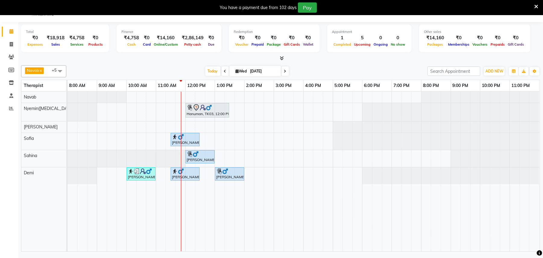
click at [534, 5] on div "You have a payment due from 102 days Pay" at bounding box center [268, 7] width 532 height 10
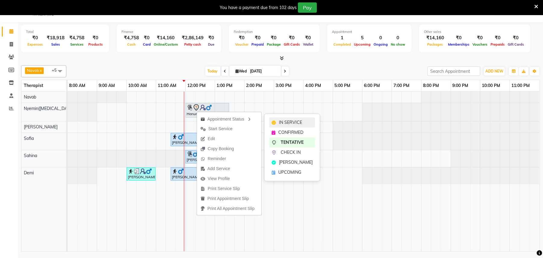
click at [284, 118] on div "IN SERVICE" at bounding box center [292, 122] width 46 height 10
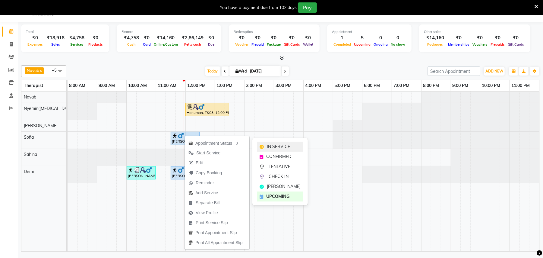
click at [265, 145] on div "IN SERVICE" at bounding box center [280, 147] width 46 height 10
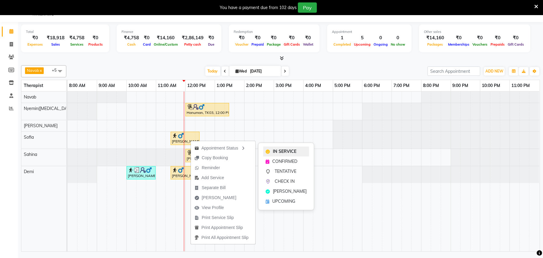
click at [277, 150] on span "IN SERVICE" at bounding box center [285, 151] width 24 height 6
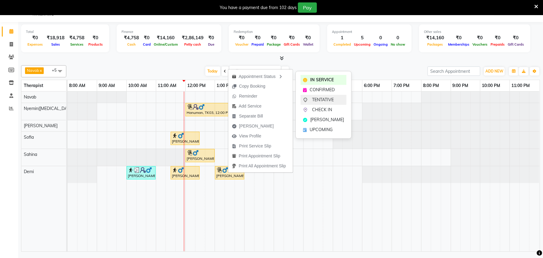
click at [321, 101] on span "TENTATIVE" at bounding box center [323, 100] width 22 height 6
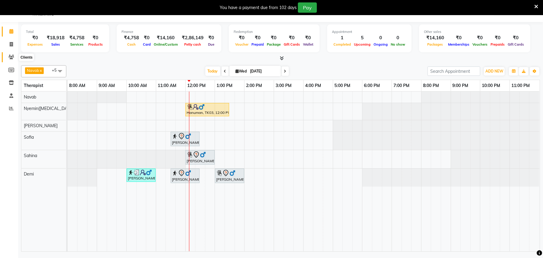
click at [10, 55] on icon at bounding box center [11, 57] width 6 height 5
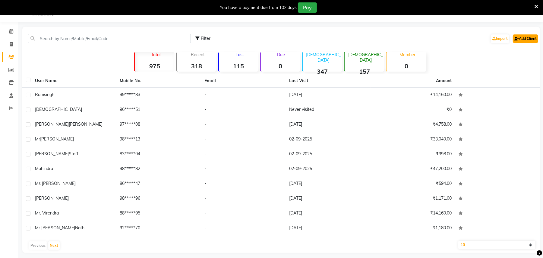
click at [522, 37] on link "Add Client" at bounding box center [525, 38] width 25 height 8
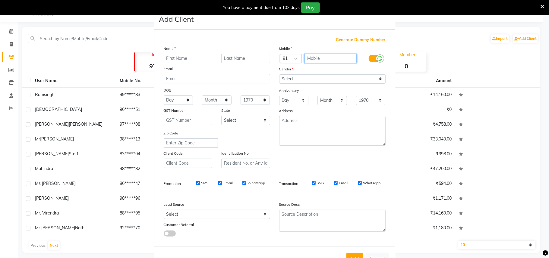
click at [311, 62] on input "text" at bounding box center [331, 58] width 52 height 9
type input "9799990082"
click at [173, 59] on input "text" at bounding box center [188, 58] width 49 height 9
type input "Mr"
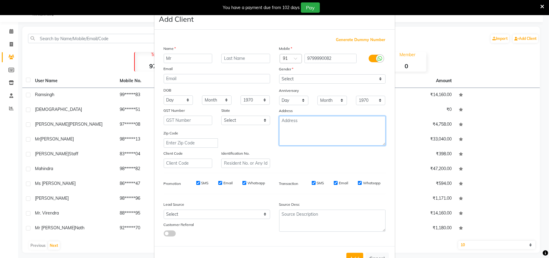
click at [282, 118] on textarea at bounding box center [332, 131] width 107 height 30
click at [302, 116] on textarea "209" at bounding box center [332, 131] width 107 height 30
type textarea "219"
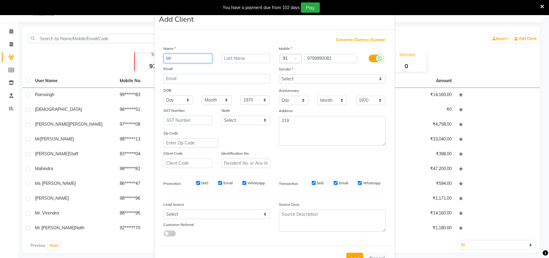
click at [185, 59] on input "Mr" at bounding box center [188, 58] width 49 height 9
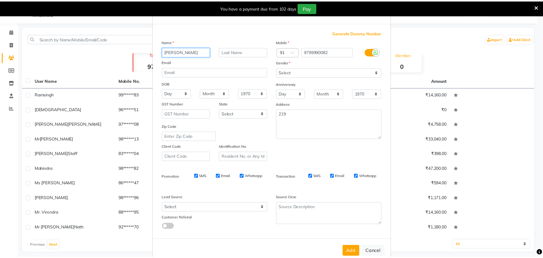
scroll to position [19, 0]
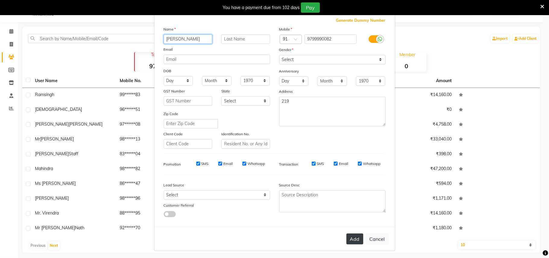
type input "[PERSON_NAME]"
click at [351, 235] on button "Add" at bounding box center [355, 238] width 17 height 11
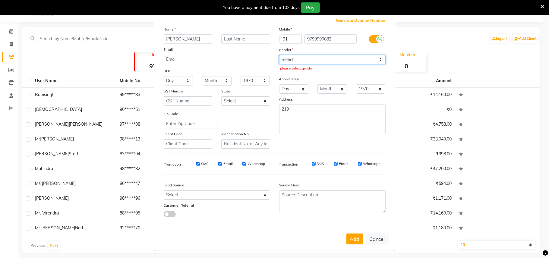
click at [315, 57] on select "Select [DEMOGRAPHIC_DATA] [DEMOGRAPHIC_DATA] Other Prefer Not To Say" at bounding box center [332, 59] width 107 height 9
select select "[DEMOGRAPHIC_DATA]"
click at [279, 55] on select "Select [DEMOGRAPHIC_DATA] [DEMOGRAPHIC_DATA] Other Prefer Not To Say" at bounding box center [332, 59] width 107 height 9
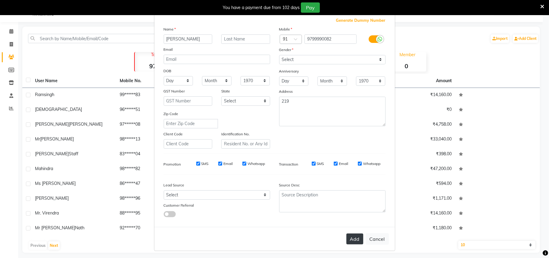
click at [355, 239] on button "Add" at bounding box center [355, 238] width 17 height 11
select select
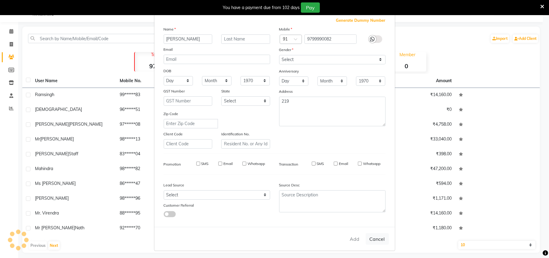
select select
checkbox input "false"
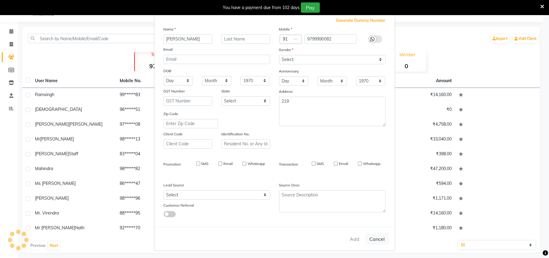
checkbox input "false"
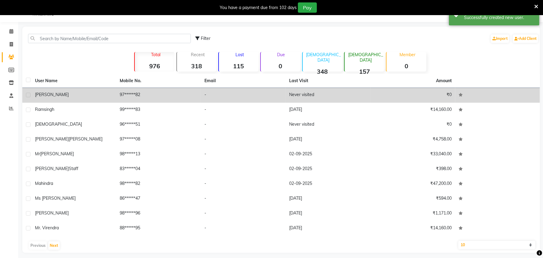
drag, startPoint x: 75, startPoint y: 92, endPoint x: 130, endPoint y: 86, distance: 54.7
click at [76, 92] on div "[PERSON_NAME]" at bounding box center [74, 94] width 78 height 6
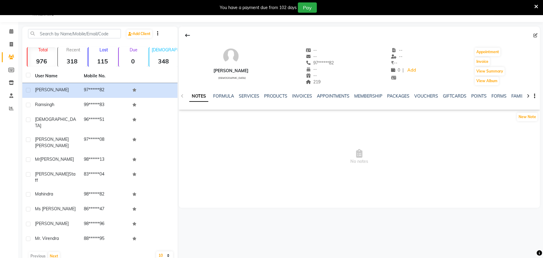
click at [536, 33] on span at bounding box center [537, 35] width 7 height 6
click at [536, 34] on icon at bounding box center [536, 35] width 4 height 4
select select "[DEMOGRAPHIC_DATA]"
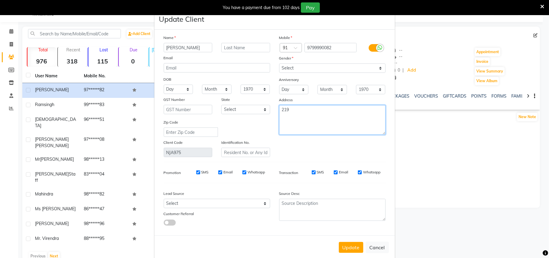
click at [296, 107] on textarea "219" at bounding box center [332, 120] width 107 height 30
type textarea "2"
type textarea "415"
click at [348, 247] on button "Update" at bounding box center [351, 247] width 24 height 11
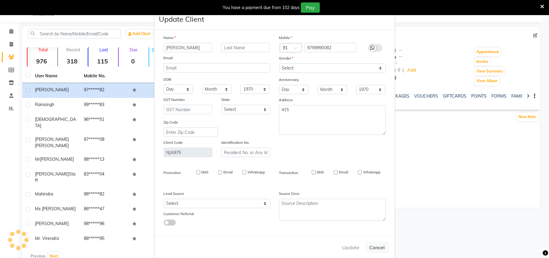
select select
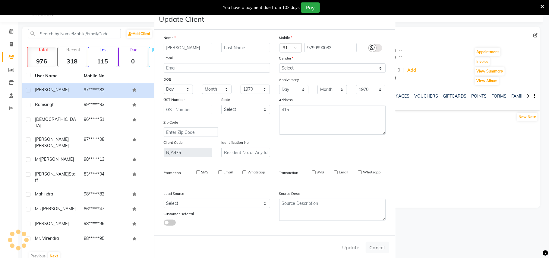
select select
checkbox input "false"
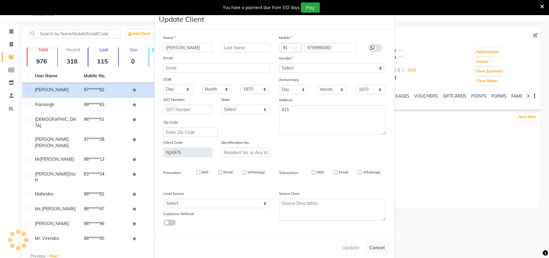
checkbox input "false"
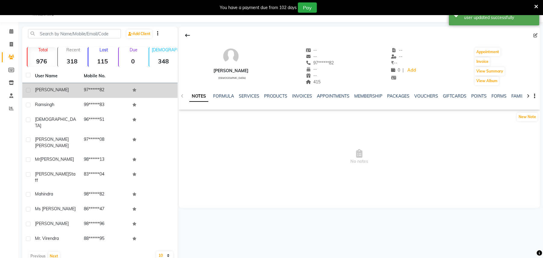
click at [62, 90] on div "[PERSON_NAME]" at bounding box center [56, 90] width 42 height 6
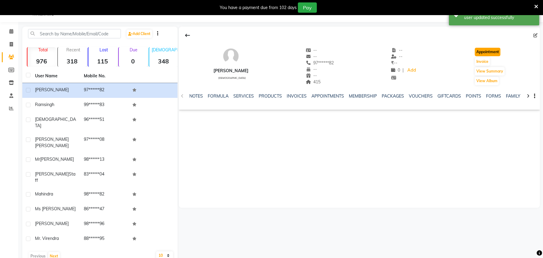
click at [489, 49] on button "Appointment" at bounding box center [488, 52] width 26 height 8
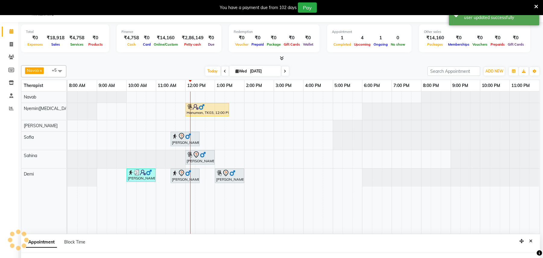
select select "tentative"
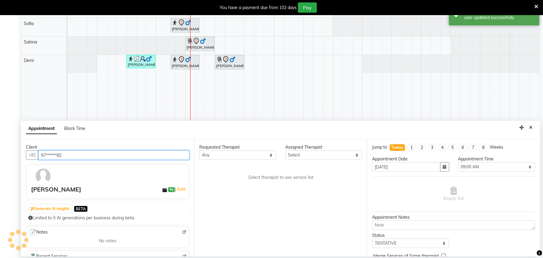
scroll to position [129, 0]
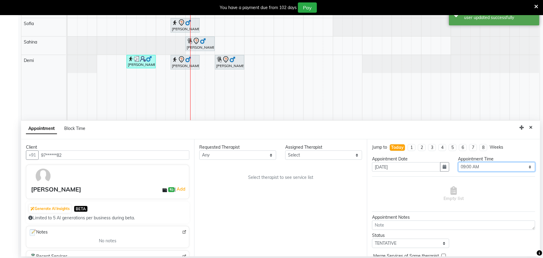
drag, startPoint x: 502, startPoint y: 167, endPoint x: 493, endPoint y: 164, distance: 9.7
click at [502, 167] on select "Select 09:00 AM 09:15 AM 09:30 AM 09:45 AM 10:00 AM 10:15 AM 10:30 AM 10:45 AM …" at bounding box center [497, 166] width 77 height 9
click at [459, 162] on select "Select 09:00 AM 09:15 AM 09:30 AM 09:45 AM 10:00 AM 10:15 AM 10:30 AM 10:45 AM …" at bounding box center [497, 166] width 77 height 9
click at [503, 169] on select "Select 09:00 AM 09:15 AM 09:30 AM 09:45 AM 10:00 AM 10:15 AM 10:30 AM 10:45 AM …" at bounding box center [497, 166] width 77 height 9
select select "810"
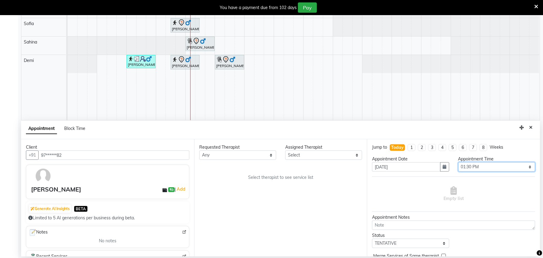
click at [459, 162] on select "Select 09:00 AM 09:15 AM 09:30 AM 09:45 AM 10:00 AM 10:15 AM 10:30 AM 10:45 AM …" at bounding box center [497, 166] width 77 height 9
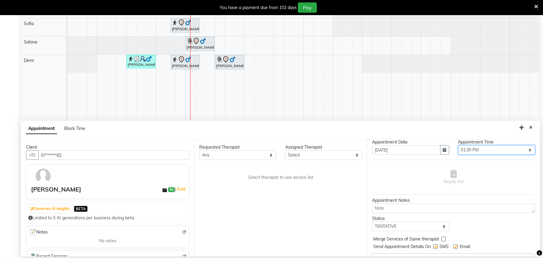
scroll to position [31, 0]
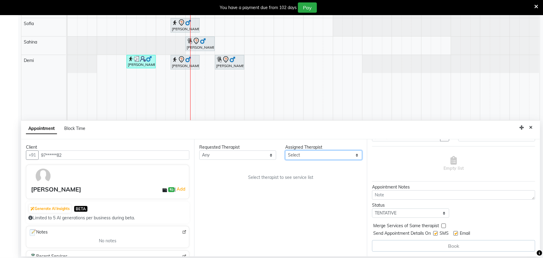
click at [327, 156] on select "Select [PERSON_NAME]([MEDICAL_DATA]) [PERSON_NAME] [PERSON_NAME] Setila([PERSON…" at bounding box center [323, 154] width 77 height 9
select select "80377"
click at [285, 150] on select "Select [PERSON_NAME]([MEDICAL_DATA]) [PERSON_NAME] [PERSON_NAME] Setila([PERSON…" at bounding box center [323, 154] width 77 height 9
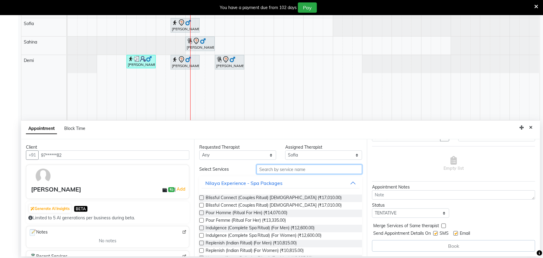
click at [314, 170] on input "text" at bounding box center [310, 168] width 106 height 9
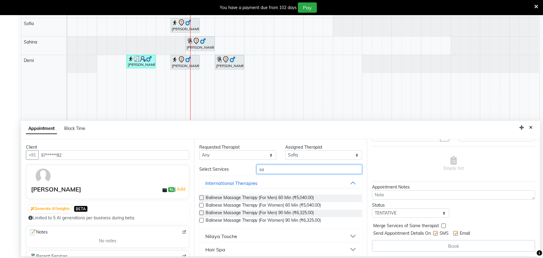
type input "s"
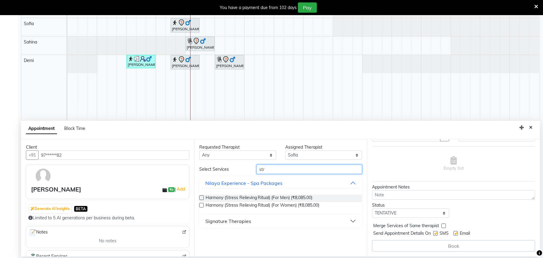
type input "str"
click at [241, 225] on button "Signature Therapies" at bounding box center [281, 220] width 158 height 11
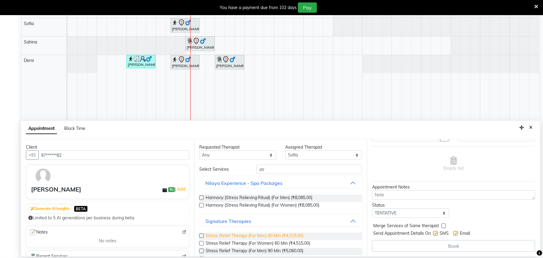
click at [244, 235] on span "Stress Relief Therapy (For Men) 60 Min (₹4,515.00)" at bounding box center [255, 236] width 98 height 8
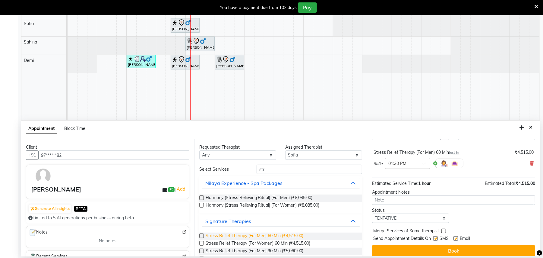
click at [244, 236] on span "Stress Relief Therapy (For Men) 60 Min (₹4,515.00)" at bounding box center [255, 236] width 98 height 8
checkbox input "false"
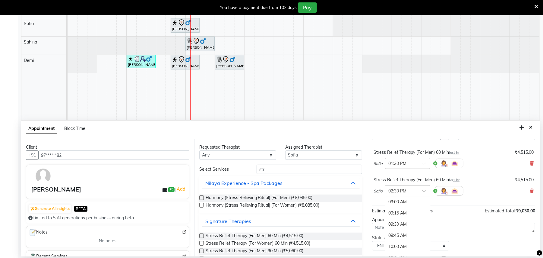
click at [426, 193] on span at bounding box center [427, 192] width 8 height 6
click at [401, 236] on div "01:30 PM" at bounding box center [408, 236] width 45 height 11
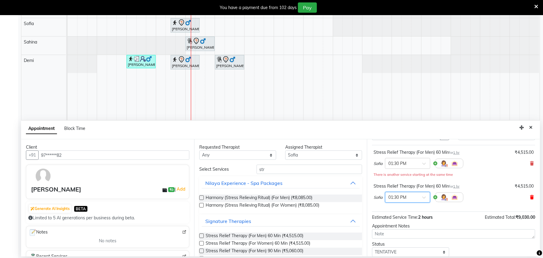
click at [530, 196] on icon at bounding box center [532, 197] width 4 height 4
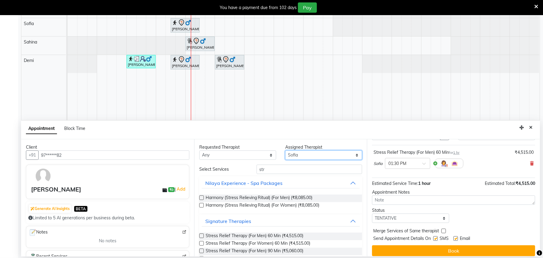
click at [316, 156] on select "Select [PERSON_NAME]([MEDICAL_DATA]) [PERSON_NAME] [PERSON_NAME] Setila([PERSON…" at bounding box center [323, 154] width 77 height 9
select select "77563"
click at [285, 150] on select "Select [PERSON_NAME]([MEDICAL_DATA]) [PERSON_NAME] [PERSON_NAME] Setila([PERSON…" at bounding box center [323, 154] width 77 height 9
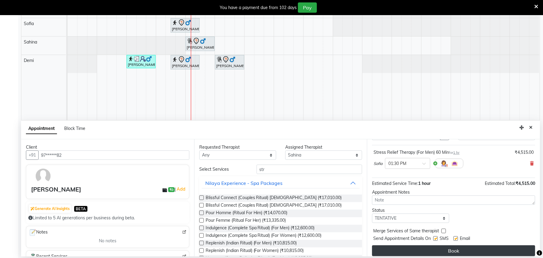
click at [447, 254] on button "Book" at bounding box center [453, 250] width 163 height 11
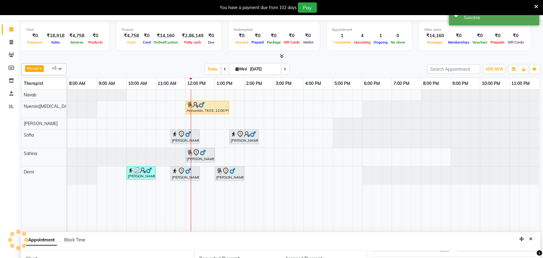
scroll to position [0, 0]
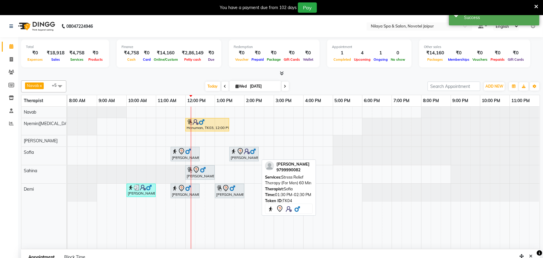
click at [254, 156] on div "[PERSON_NAME], TK04, 01:30 PM-02:30 PM, Stress Relief Therapy (For Men) 60 Min" at bounding box center [244, 154] width 28 height 13
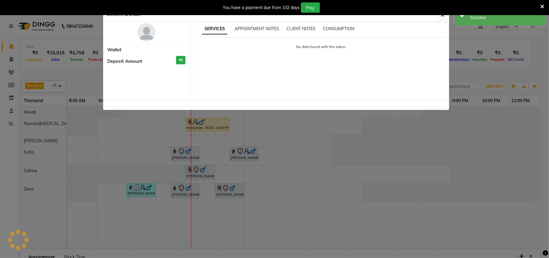
select select "7"
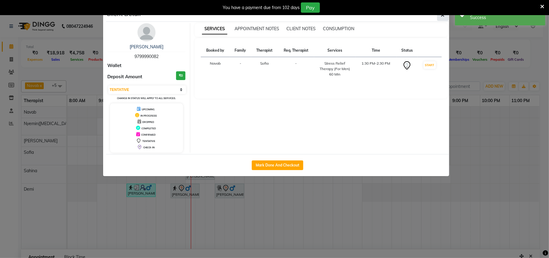
click at [444, 16] on icon "button" at bounding box center [443, 15] width 4 height 5
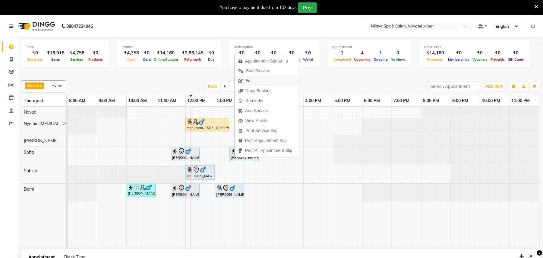
click at [260, 81] on button "Edit" at bounding box center [267, 81] width 65 height 10
select select "tentative"
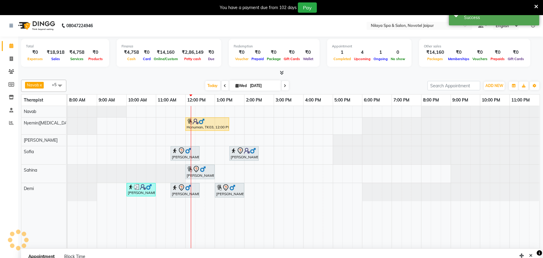
type input "[DATE]"
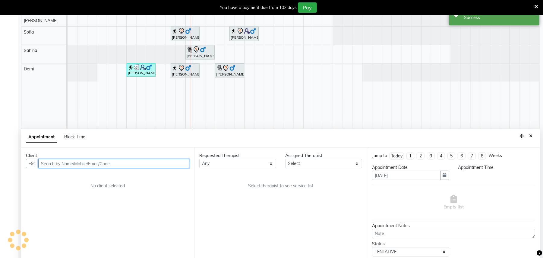
select select "810"
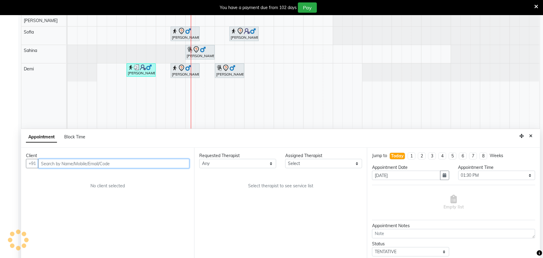
select select "80377"
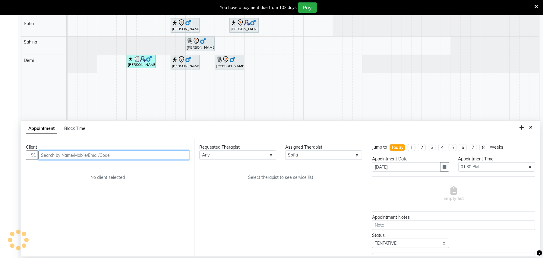
select select "4120"
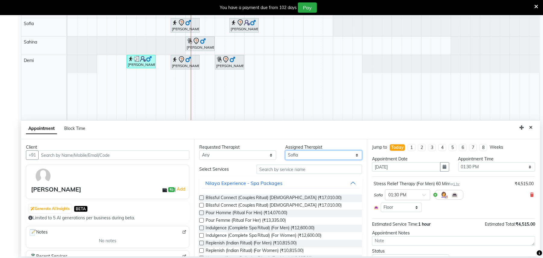
click at [314, 154] on select "Select [PERSON_NAME]([MEDICAL_DATA]) [PERSON_NAME] [PERSON_NAME] Setila([PERSON…" at bounding box center [323, 154] width 77 height 9
select select "77563"
click at [285, 150] on select "Select [PERSON_NAME]([MEDICAL_DATA]) [PERSON_NAME] [PERSON_NAME] Setila([PERSON…" at bounding box center [323, 154] width 77 height 9
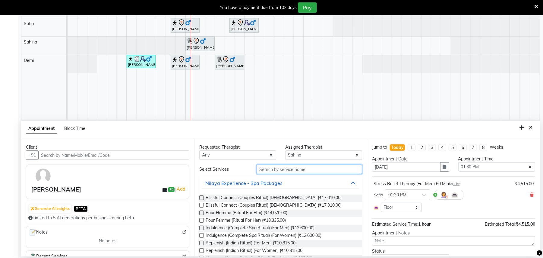
click at [293, 170] on input "text" at bounding box center [310, 168] width 106 height 9
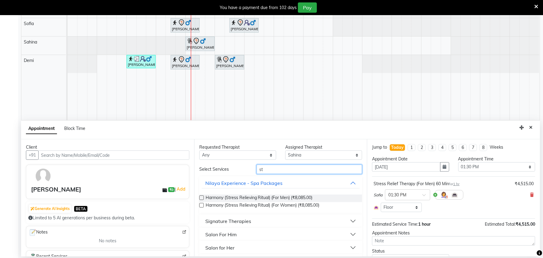
type input "st"
click at [251, 220] on button "Signature Therapies" at bounding box center [281, 220] width 158 height 11
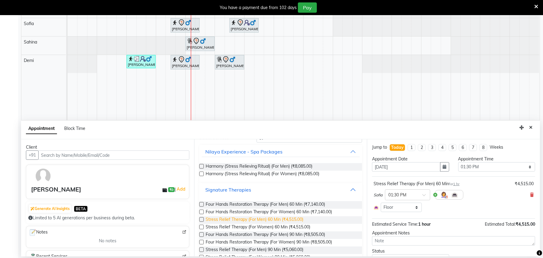
scroll to position [80, 0]
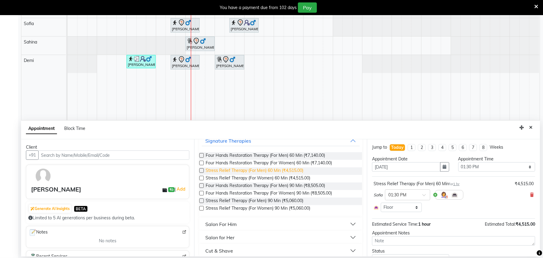
click at [289, 171] on span "Stress Relief Therapy (For Men) 60 Min (₹4,515.00)" at bounding box center [255, 171] width 98 height 8
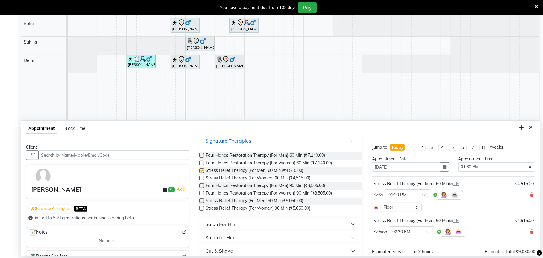
checkbox input "false"
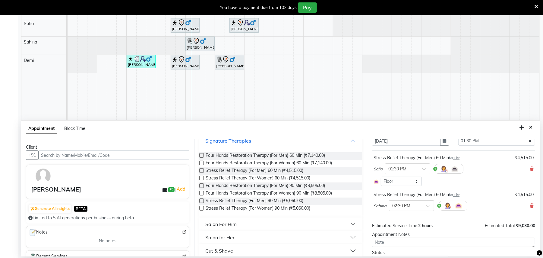
scroll to position [40, 0]
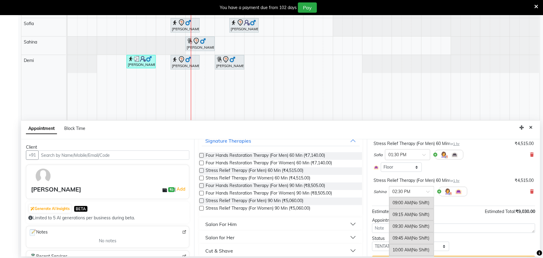
click at [428, 195] on span at bounding box center [431, 193] width 8 height 6
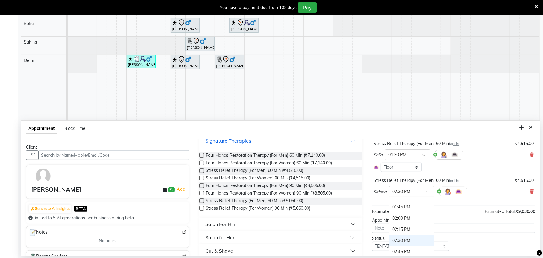
scroll to position [178, 0]
click at [409, 238] on div "01:30 PM" at bounding box center [412, 234] width 45 height 11
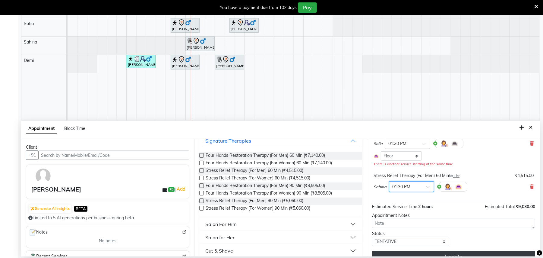
scroll to position [62, 0]
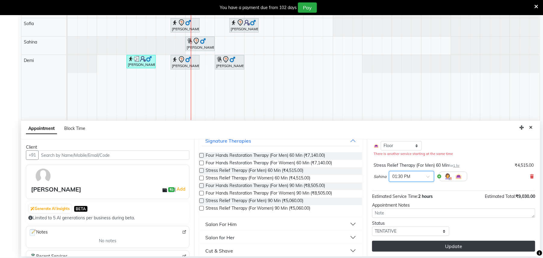
click at [447, 244] on button "Update" at bounding box center [453, 245] width 163 height 11
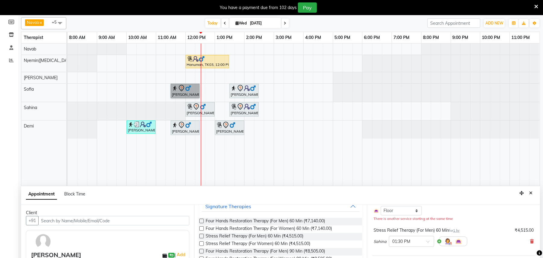
scroll to position [56, 0]
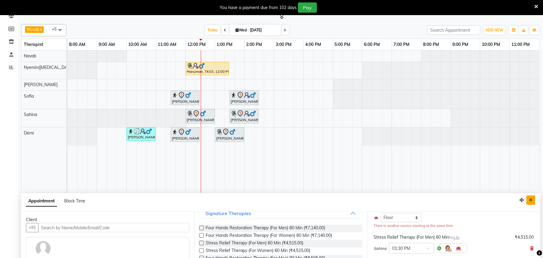
click at [530, 202] on icon "Close" at bounding box center [531, 200] width 3 height 4
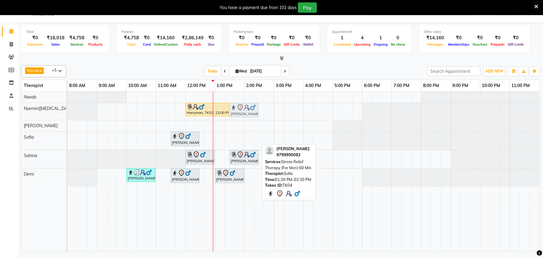
drag, startPoint x: 234, startPoint y: 138, endPoint x: 234, endPoint y: 112, distance: 26.6
click at [234, 112] on tbody "[PERSON_NAME], TK03, 12:00 PM-01:30 PM, Stress Relief Therapy (For Men) 90 Min …" at bounding box center [304, 138] width 472 height 95
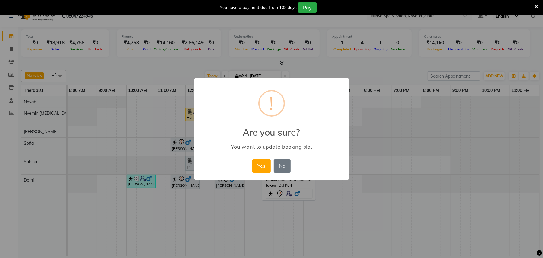
scroll to position [11, 0]
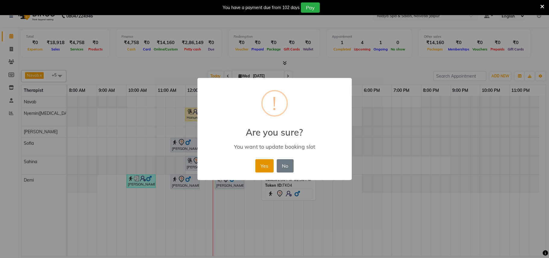
click at [259, 168] on button "Yes" at bounding box center [265, 165] width 18 height 13
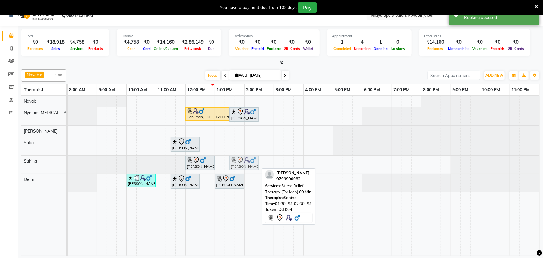
drag, startPoint x: 240, startPoint y: 166, endPoint x: 237, endPoint y: 164, distance: 3.9
click at [68, 164] on div "[PERSON_NAME], TK02, 12:00 PM-01:00 PM, Traditional Swedish Relaxation Therapy …" at bounding box center [68, 164] width 0 height 18
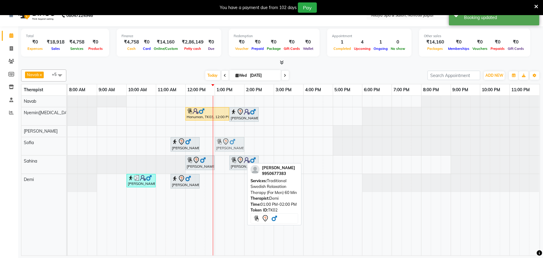
drag, startPoint x: 227, startPoint y: 185, endPoint x: 230, endPoint y: 155, distance: 30.0
click at [230, 155] on div "[PERSON_NAME], TK03, 12:00 PM-01:30 PM, Stress Relief Therapy (For Men) 90 Min …" at bounding box center [304, 176] width 473 height 160
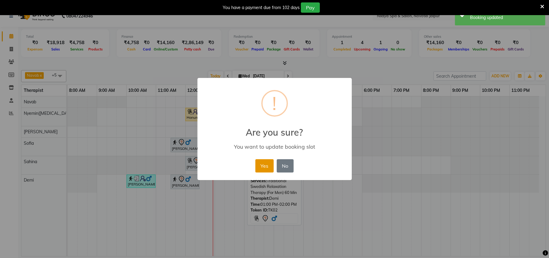
click at [261, 166] on button "Yes" at bounding box center [265, 165] width 18 height 13
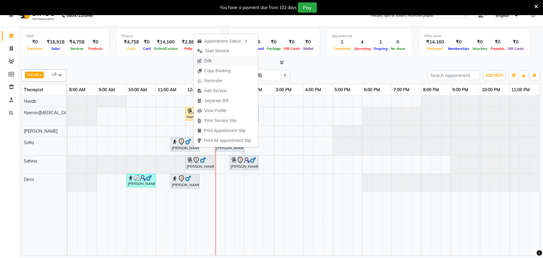
click at [218, 60] on button "Edit" at bounding box center [226, 61] width 65 height 10
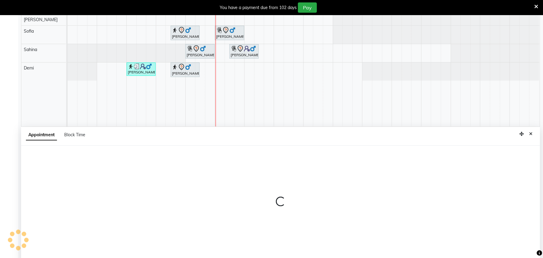
scroll to position [129, 0]
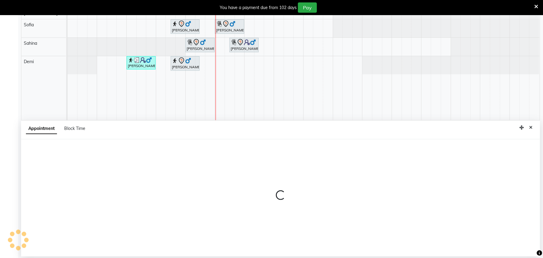
select select "tentative"
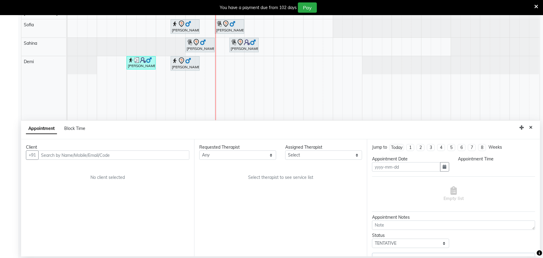
type input "[DATE]"
select select "690"
select select "80377"
select select "4120"
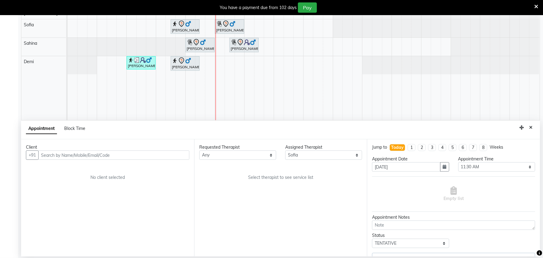
select select "4120"
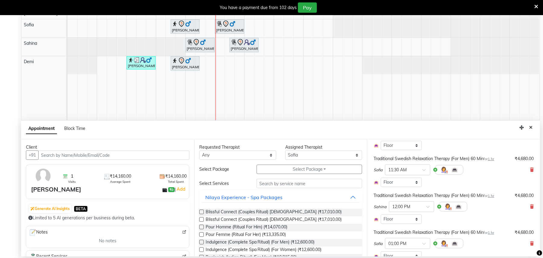
scroll to position [139, 0]
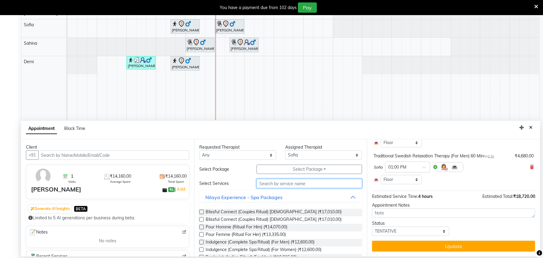
click at [287, 182] on input "text" at bounding box center [310, 183] width 106 height 9
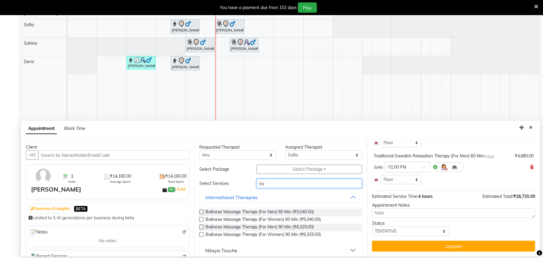
type input "ba"
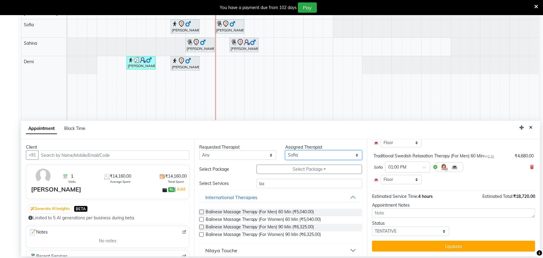
click at [335, 154] on select "Select [PERSON_NAME]([MEDICAL_DATA]) [PERSON_NAME] [PERSON_NAME] Setila([PERSON…" at bounding box center [323, 154] width 77 height 9
select select "82558"
click at [285, 150] on select "Select [PERSON_NAME]([MEDICAL_DATA]) [PERSON_NAME] [PERSON_NAME] Setila([PERSON…" at bounding box center [323, 154] width 77 height 9
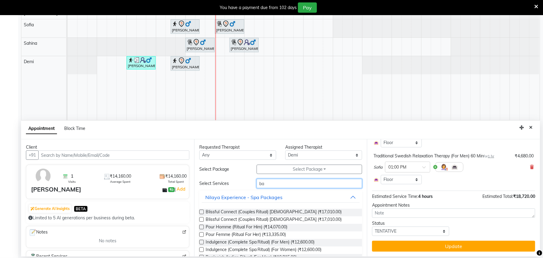
click at [273, 186] on input "ba" at bounding box center [310, 183] width 106 height 9
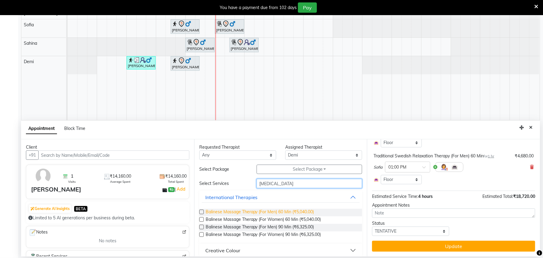
type input "[MEDICAL_DATA]"
click at [290, 212] on span "Balinese Massage Therapy (For Men) 60 Min (₹5,040.00)" at bounding box center [260, 212] width 109 height 8
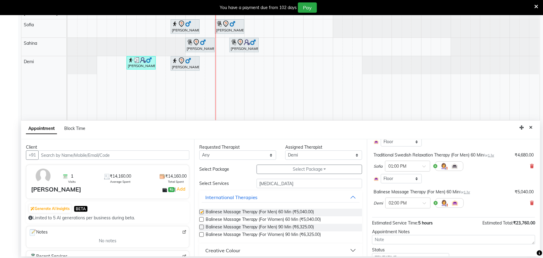
checkbox input "false"
click at [424, 203] on span at bounding box center [427, 205] width 8 height 6
click at [397, 211] on div "01:00 PM" at bounding box center [408, 208] width 45 height 11
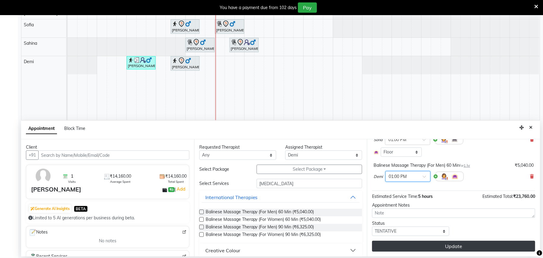
click at [437, 243] on button "Update" at bounding box center [453, 245] width 163 height 11
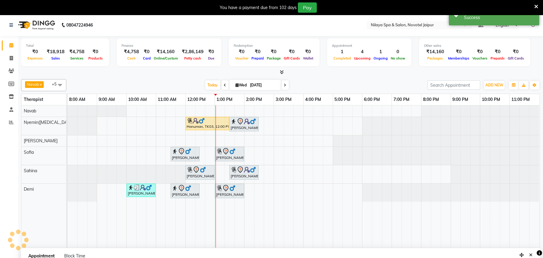
scroll to position [0, 0]
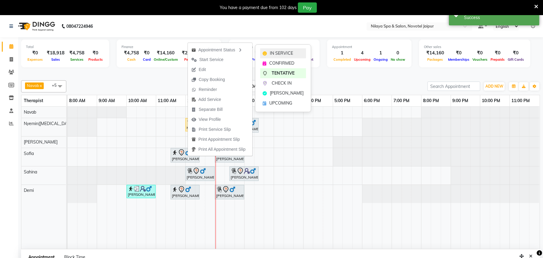
click at [275, 52] on span "IN SERVICE" at bounding box center [281, 53] width 23 height 6
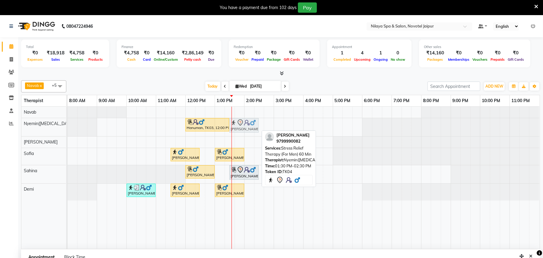
drag, startPoint x: 239, startPoint y: 125, endPoint x: 242, endPoint y: 126, distance: 3.1
click at [68, 126] on div "[PERSON_NAME], TK03, 12:00 PM-01:30 PM, Stress Relief Therapy (For Men) 90 Min …" at bounding box center [68, 127] width 0 height 18
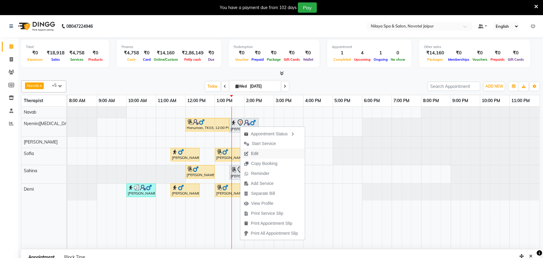
click at [255, 152] on span "Edit" at bounding box center [254, 153] width 7 height 6
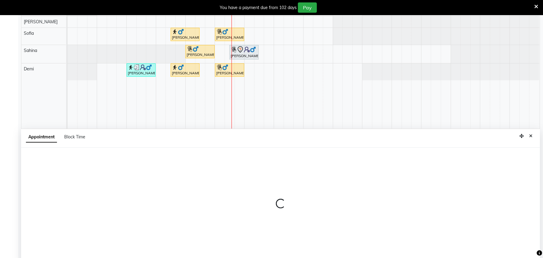
select select "tentative"
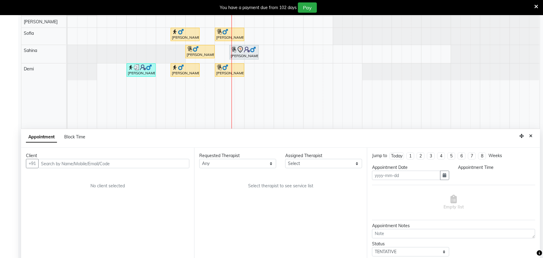
scroll to position [129, 0]
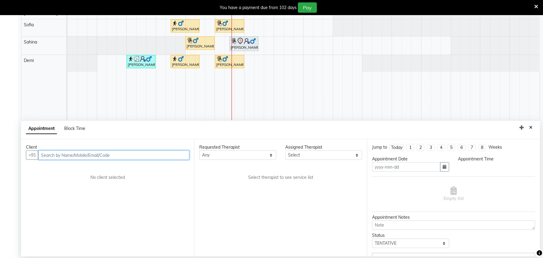
type input "[DATE]"
select select "77563"
select select "810"
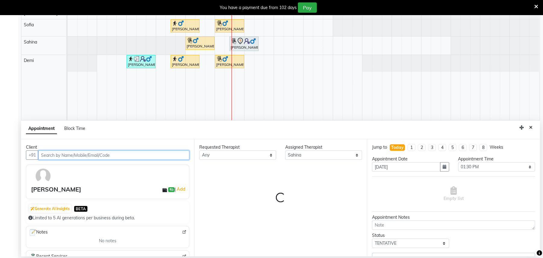
select select "4120"
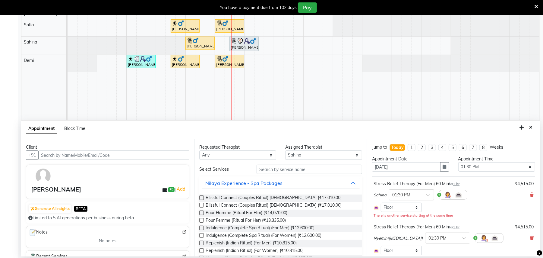
click at [427, 196] on span at bounding box center [431, 196] width 8 height 6
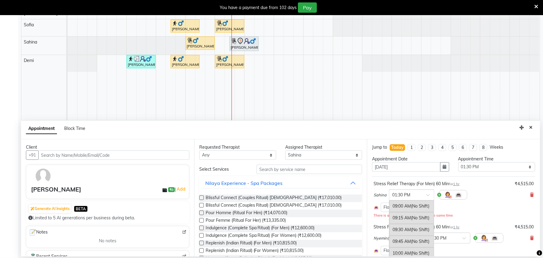
scroll to position [214, 0]
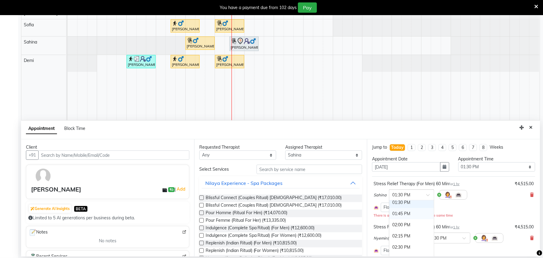
click at [409, 217] on div "01:45 PM" at bounding box center [412, 213] width 45 height 11
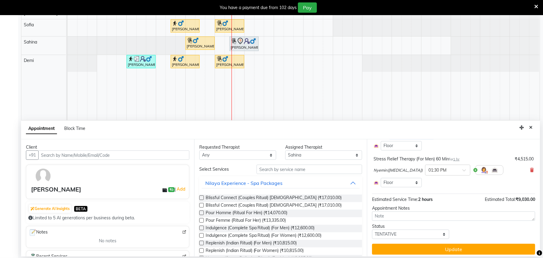
scroll to position [65, 0]
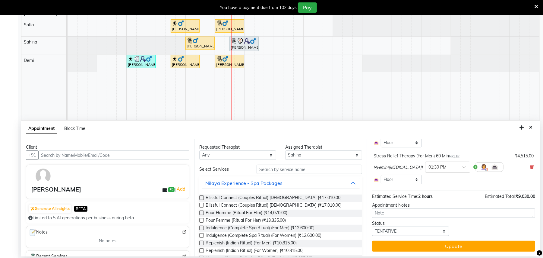
click at [463, 166] on span at bounding box center [467, 169] width 8 height 6
click at [426, 190] on div "01:45 PM" at bounding box center [448, 187] width 45 height 11
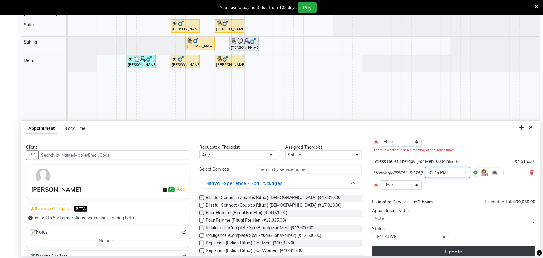
click at [449, 253] on button "Update" at bounding box center [453, 251] width 163 height 11
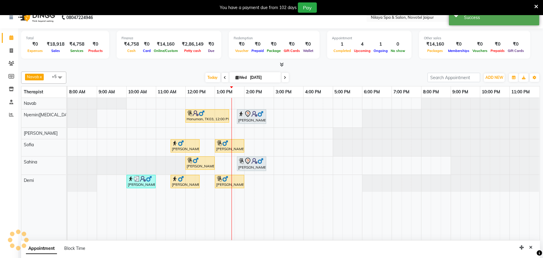
scroll to position [0, 0]
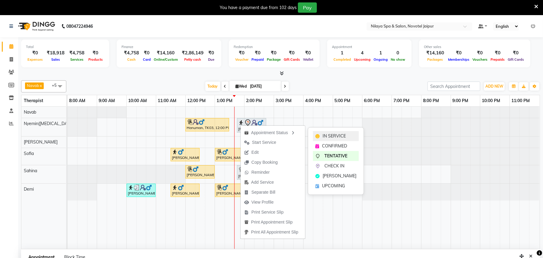
click at [325, 131] on div "IN SERVICE" at bounding box center [336, 136] width 46 height 10
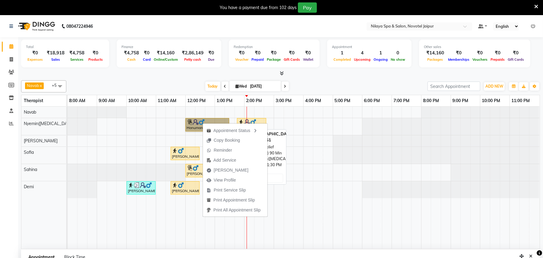
click at [191, 122] on link "Hanuman, TK03, 12:00 PM-01:30 PM, Stress Relief Therapy (For Men) 90 Min" at bounding box center [208, 124] width 44 height 13
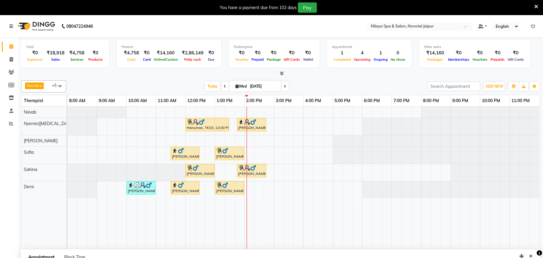
click at [314, 86] on div "[DATE] [DATE]" at bounding box center [246, 86] width 355 height 9
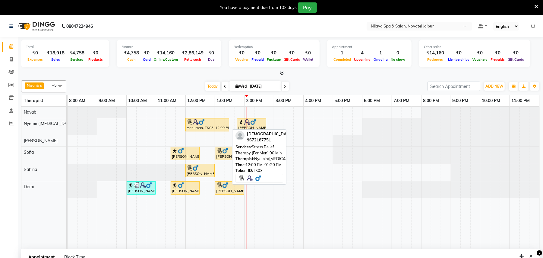
click at [68, 125] on div "[PERSON_NAME], TK03, 12:00 PM-01:30 PM, Stress Relief Therapy (For Men) 90 Min …" at bounding box center [68, 126] width 0 height 17
click at [214, 125] on div at bounding box center [207, 122] width 41 height 6
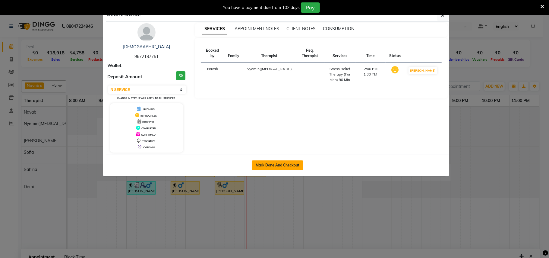
click at [282, 163] on button "Mark Done And Checkout" at bounding box center [278, 165] width 52 height 10
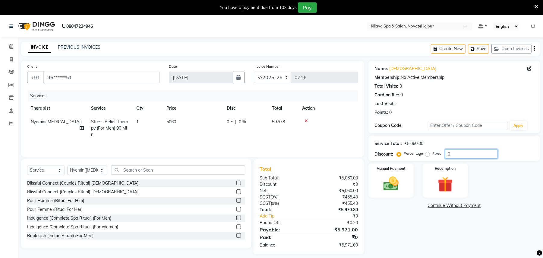
click at [452, 154] on input "0" at bounding box center [471, 153] width 53 height 9
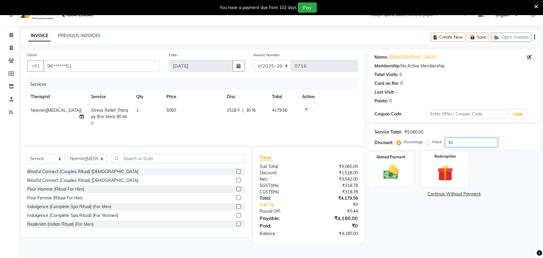
scroll to position [15, 0]
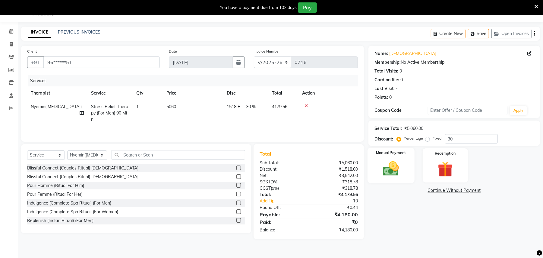
click at [379, 168] on img at bounding box center [391, 168] width 26 height 18
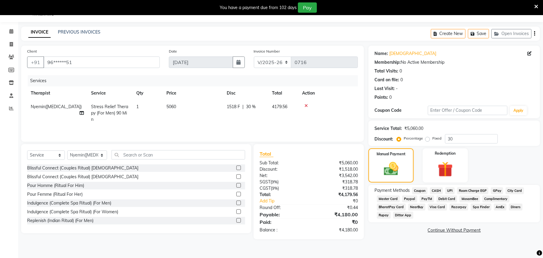
click at [453, 189] on span "UPI" at bounding box center [450, 190] width 9 height 7
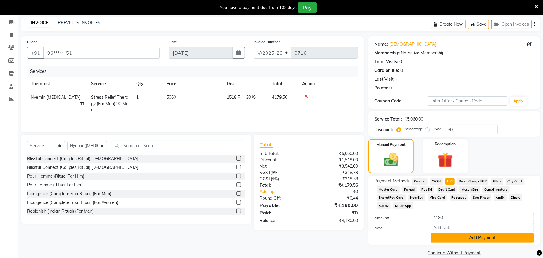
scroll to position [33, 0]
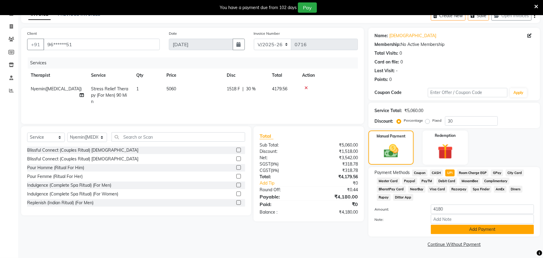
click at [472, 231] on button "Add Payment" at bounding box center [482, 228] width 103 height 9
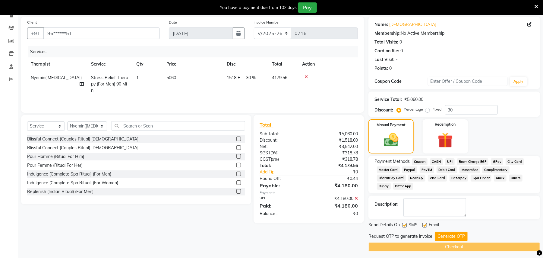
scroll to position [47, 0]
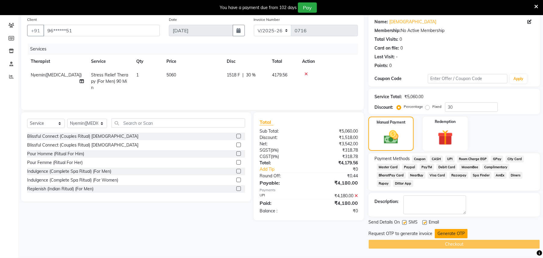
click at [453, 234] on button "Generate OTP" at bounding box center [451, 233] width 33 height 9
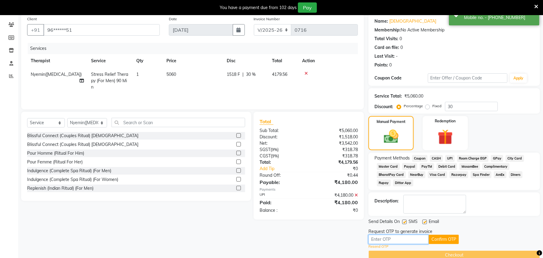
click at [374, 238] on input "text" at bounding box center [399, 238] width 60 height 9
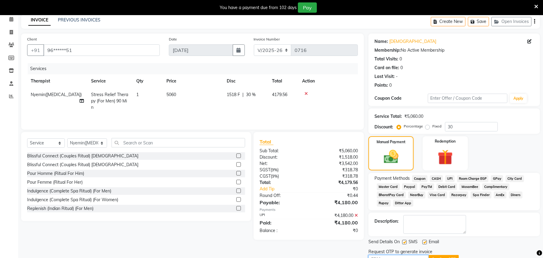
scroll to position [59, 0]
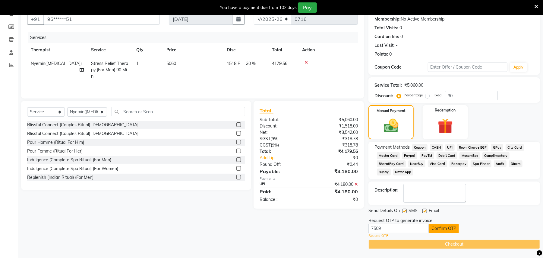
click at [441, 227] on button "Confirm OTP" at bounding box center [444, 228] width 30 height 9
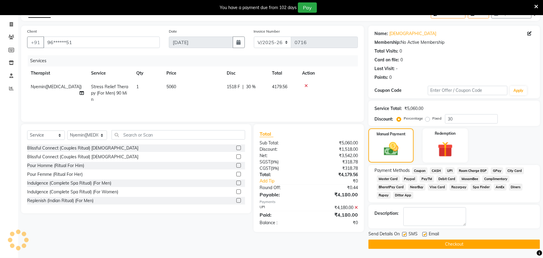
scroll to position [36, 0]
click at [447, 244] on button "Checkout" at bounding box center [455, 243] width 172 height 9
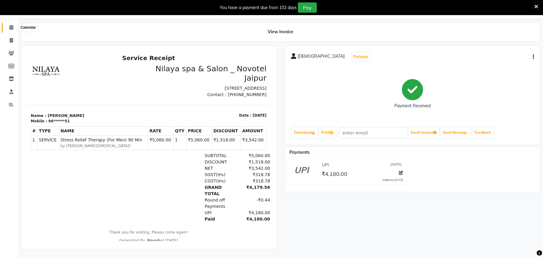
click at [11, 25] on icon at bounding box center [11, 27] width 4 height 5
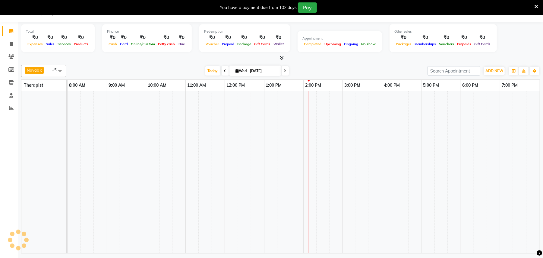
scroll to position [15, 0]
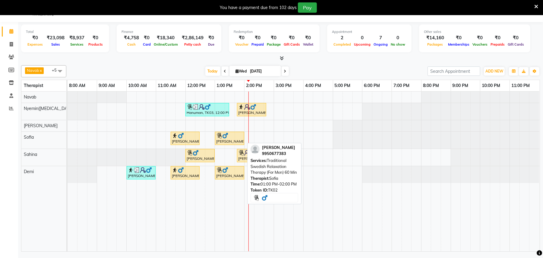
click at [226, 139] on div "[PERSON_NAME], TK02, 01:00 PM-02:00 PM, Traditional Swedish Relaxation Therapy …" at bounding box center [230, 137] width 28 height 11
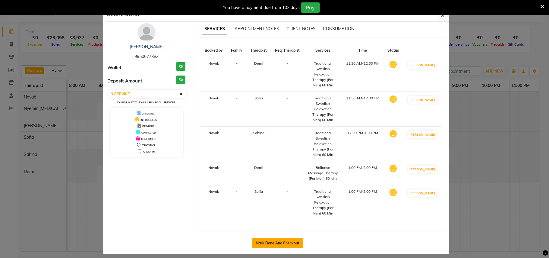
click at [273, 243] on button "Mark Done And Checkout" at bounding box center [278, 243] width 52 height 10
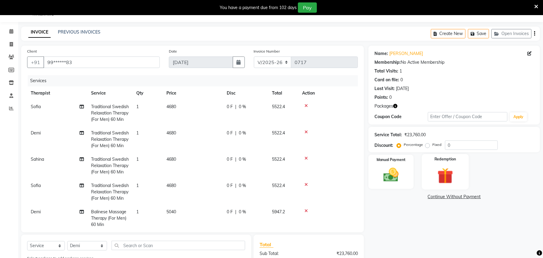
click at [440, 166] on img at bounding box center [446, 176] width 26 height 20
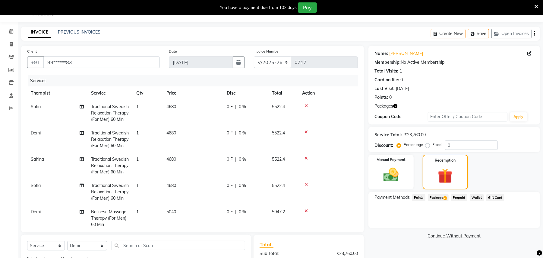
click at [437, 197] on span "Package 2" at bounding box center [438, 197] width 21 height 7
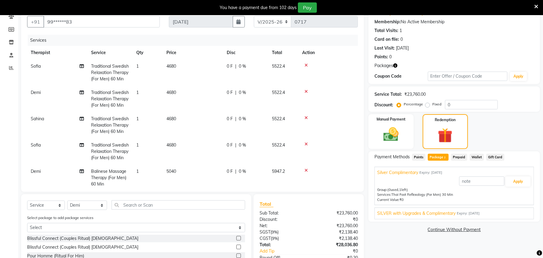
scroll to position [110, 0]
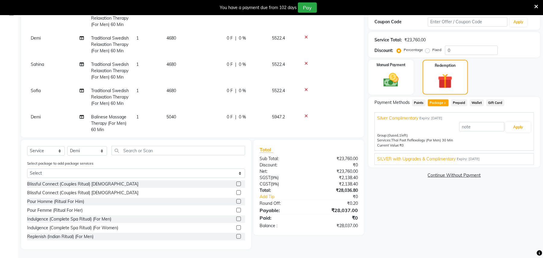
click at [415, 159] on span "SILVER with Upgrades & Complimentary" at bounding box center [416, 159] width 78 height 6
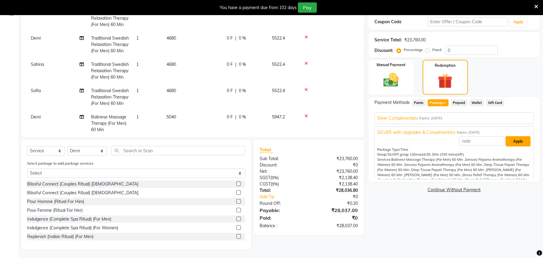
click at [513, 143] on button "Apply" at bounding box center [518, 141] width 25 height 10
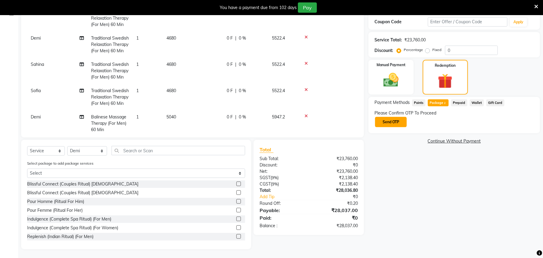
click at [396, 122] on button "Send OTP" at bounding box center [391, 122] width 32 height 10
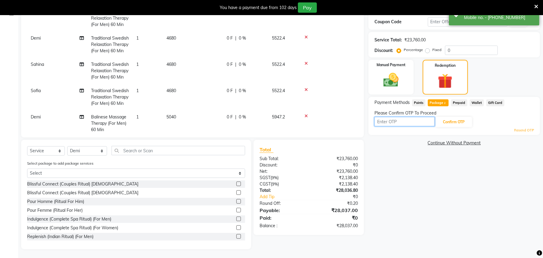
click at [383, 124] on input "text" at bounding box center [405, 121] width 60 height 9
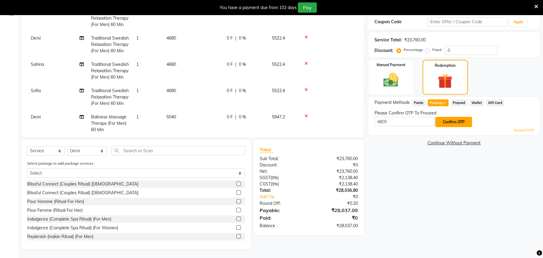
click at [459, 123] on button "Confirm OTP" at bounding box center [454, 122] width 37 height 10
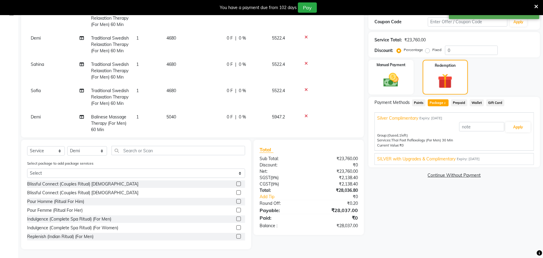
click at [408, 161] on span "SILVER with Upgrades & Complimentary" at bounding box center [416, 159] width 78 height 6
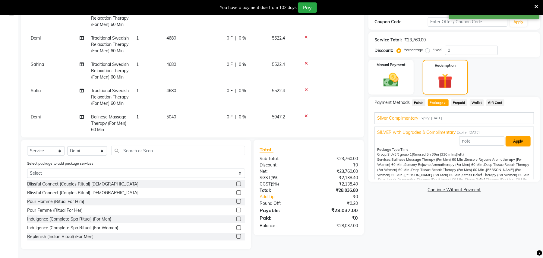
click at [515, 141] on button "Apply" at bounding box center [518, 141] width 25 height 10
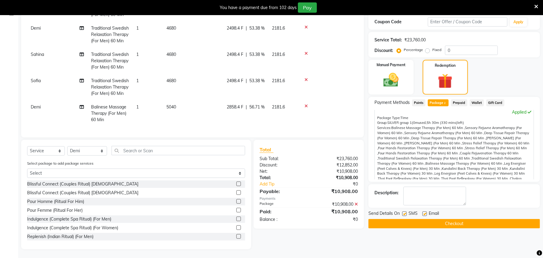
scroll to position [40, 0]
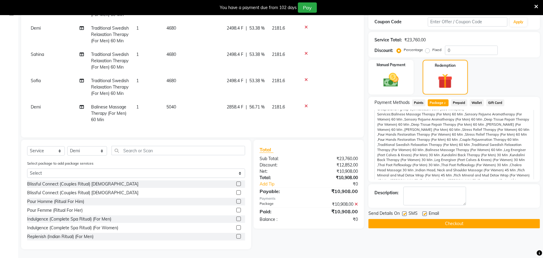
click at [448, 224] on button "Checkout" at bounding box center [455, 223] width 172 height 9
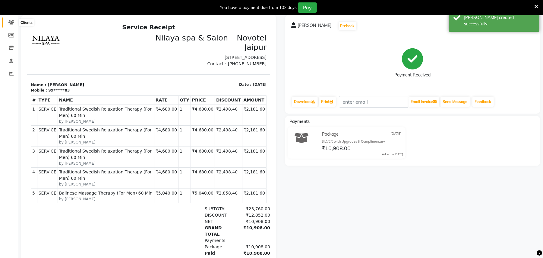
scroll to position [10, 0]
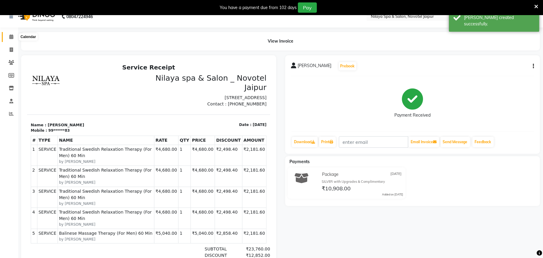
click at [10, 37] on icon at bounding box center [11, 36] width 4 height 5
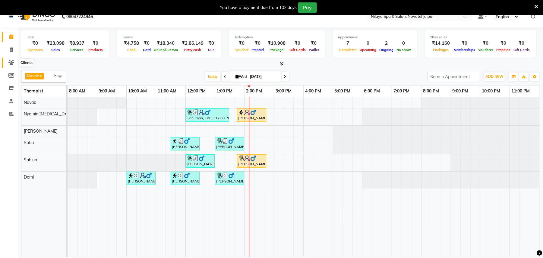
click at [11, 62] on icon at bounding box center [11, 62] width 6 height 5
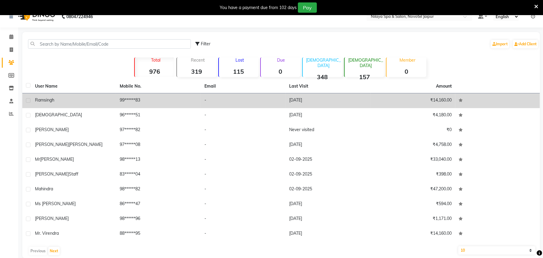
click at [37, 100] on span "Ram" at bounding box center [39, 99] width 9 height 5
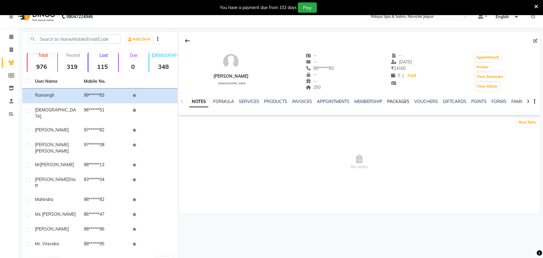
click at [395, 102] on link "PACKAGES" at bounding box center [398, 101] width 22 height 5
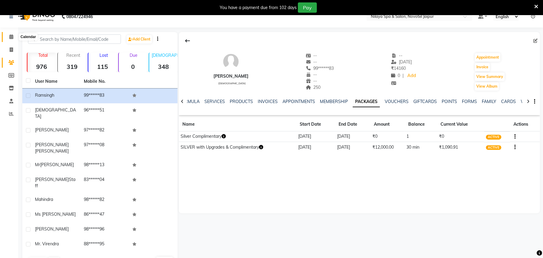
click at [11, 39] on icon at bounding box center [11, 36] width 4 height 5
